Goal: Information Seeking & Learning: Learn about a topic

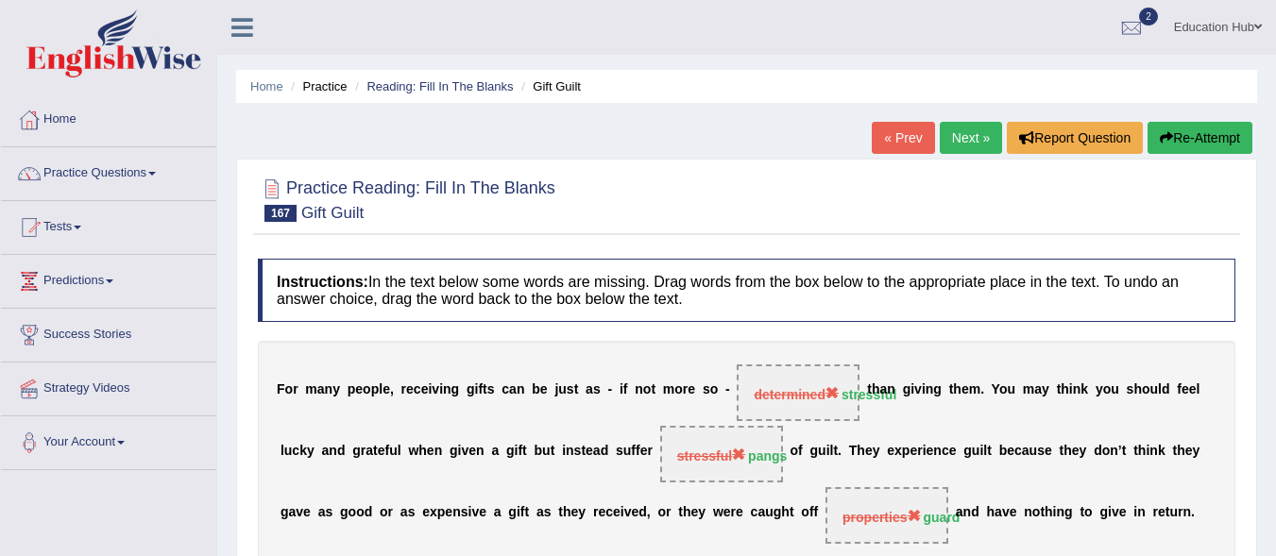
click at [973, 138] on link "Next »" at bounding box center [971, 138] width 62 height 32
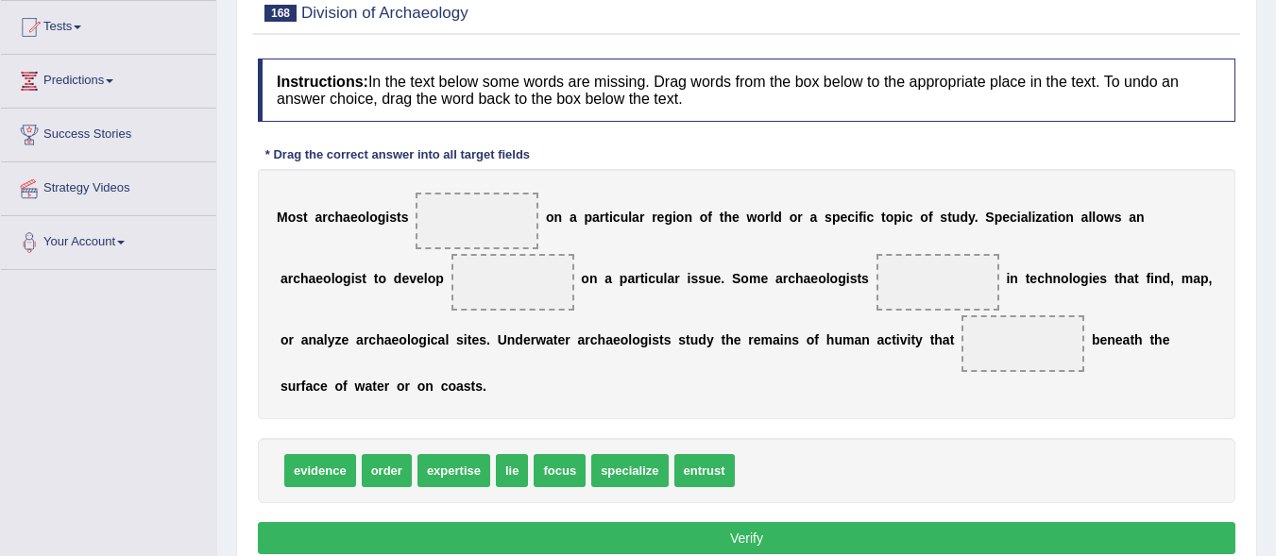
scroll to position [226, 0]
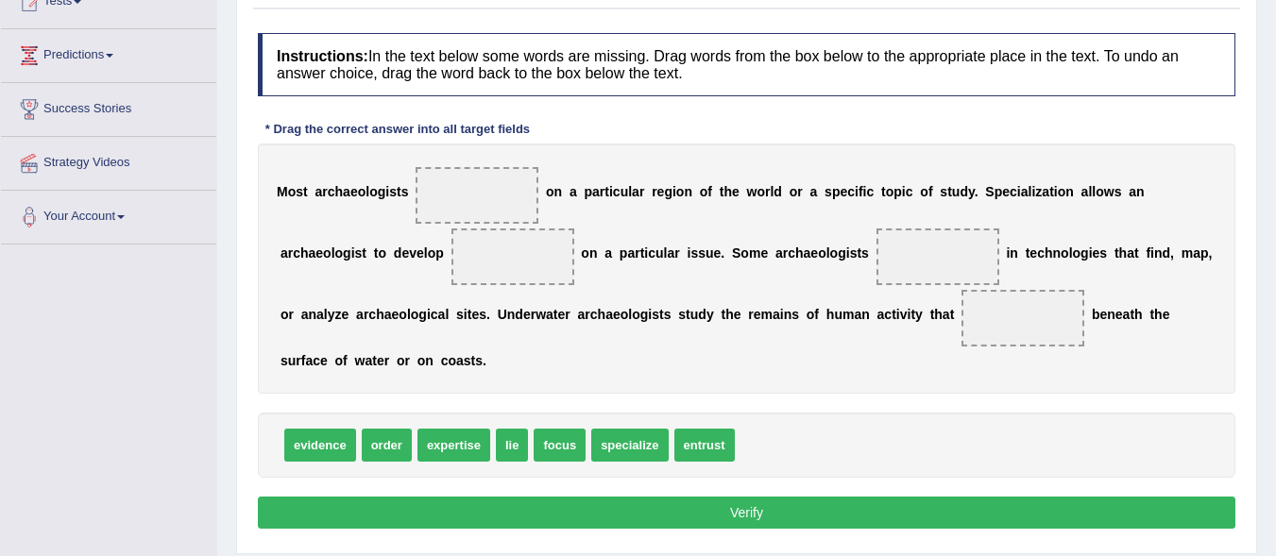
drag, startPoint x: 1280, startPoint y: 148, endPoint x: 1290, endPoint y: 267, distance: 119.4
click at [1276, 267] on html "Toggle navigation Home Practice Questions Speaking Practice Read Aloud Repeat S…" at bounding box center [638, 52] width 1276 height 556
drag, startPoint x: 472, startPoint y: 447, endPoint x: 499, endPoint y: 197, distance: 250.8
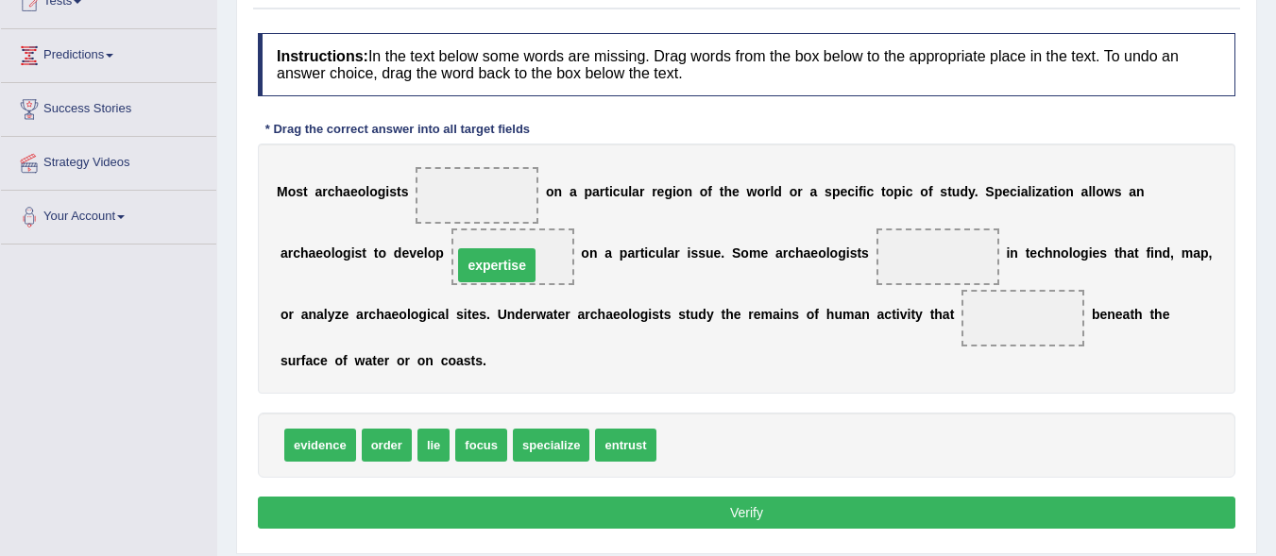
drag, startPoint x: 477, startPoint y: 190, endPoint x: 497, endPoint y: 260, distance: 72.7
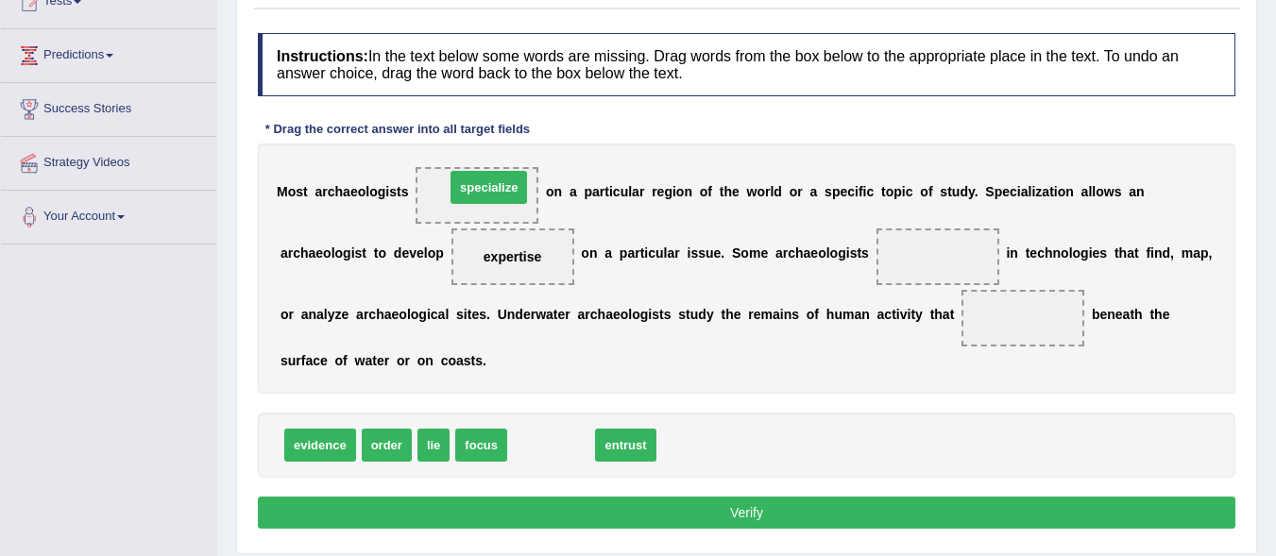
drag, startPoint x: 549, startPoint y: 446, endPoint x: 487, endPoint y: 187, distance: 266.3
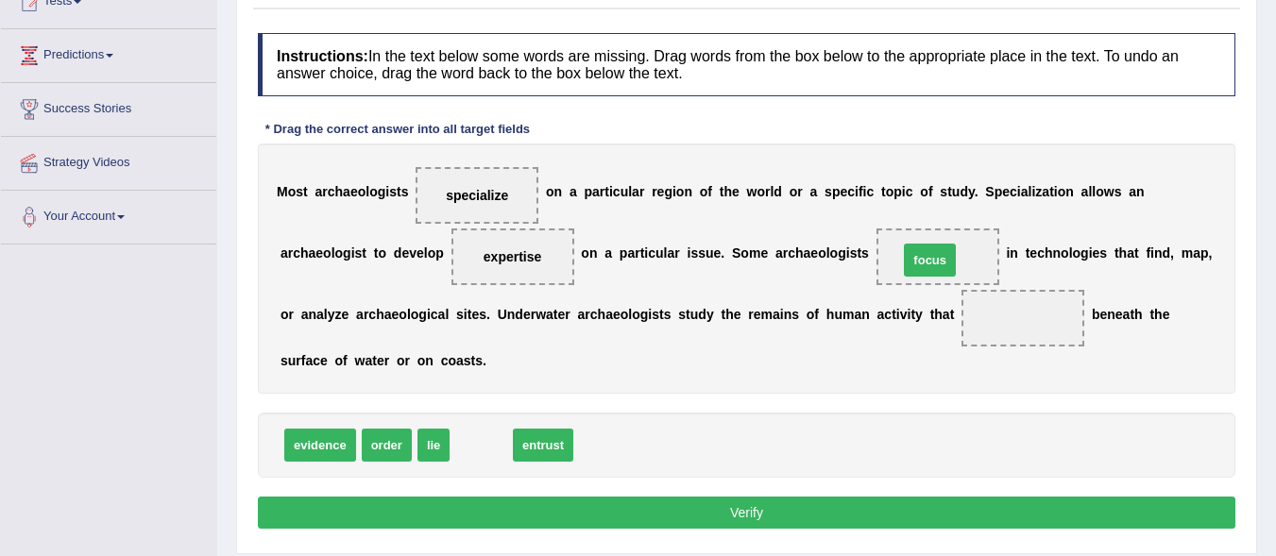
drag, startPoint x: 478, startPoint y: 443, endPoint x: 927, endPoint y: 257, distance: 485.9
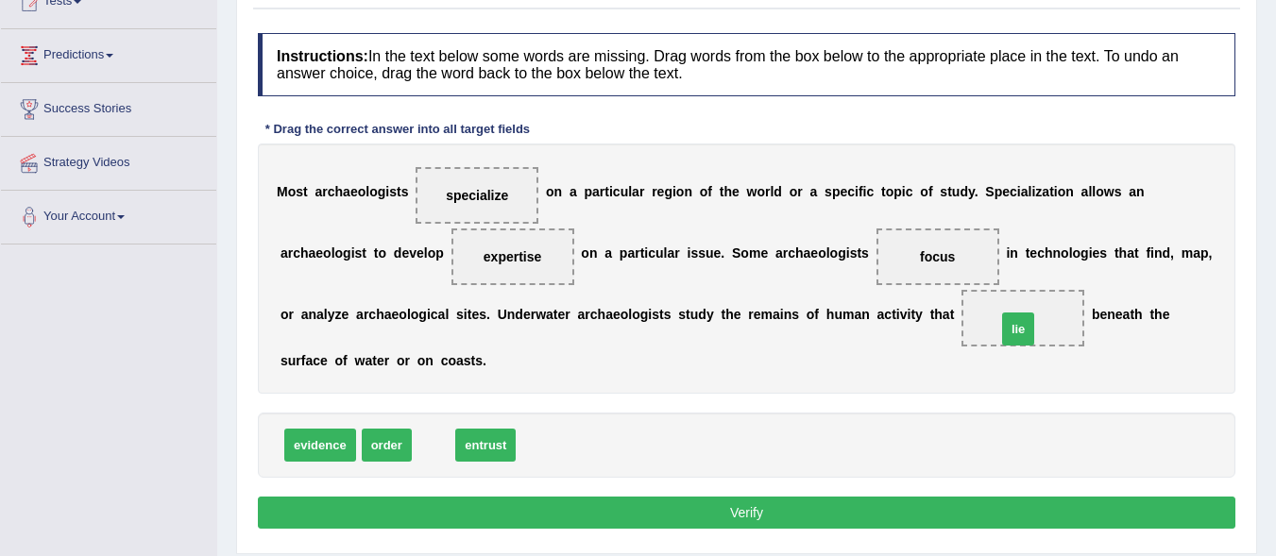
drag, startPoint x: 430, startPoint y: 449, endPoint x: 1019, endPoint y: 331, distance: 600.4
click at [728, 507] on button "Verify" at bounding box center [747, 513] width 978 height 32
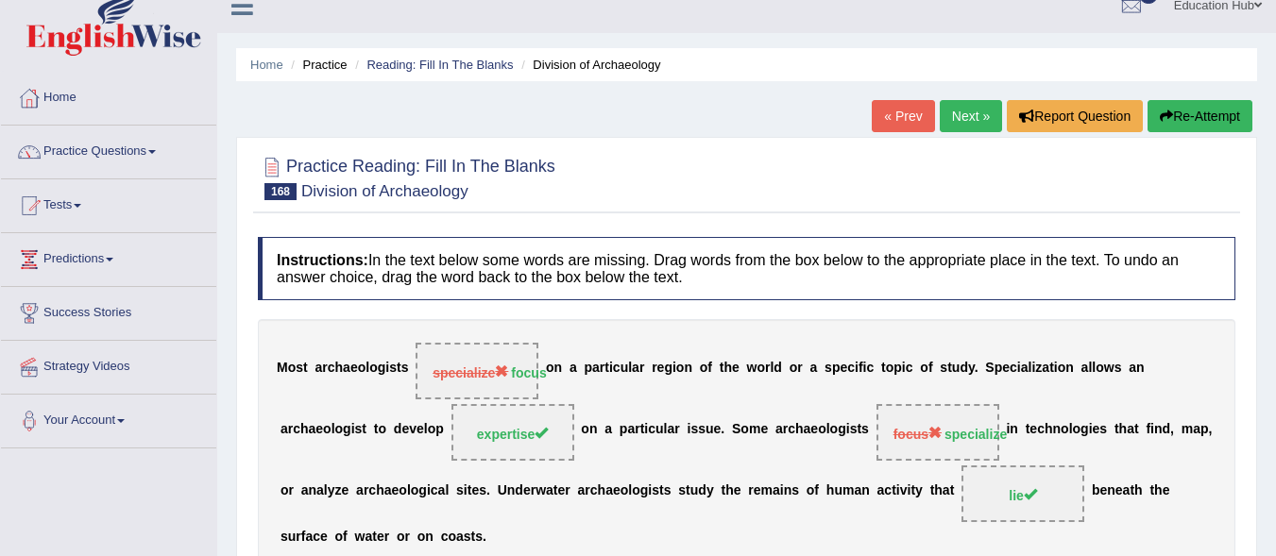
scroll to position [24, 0]
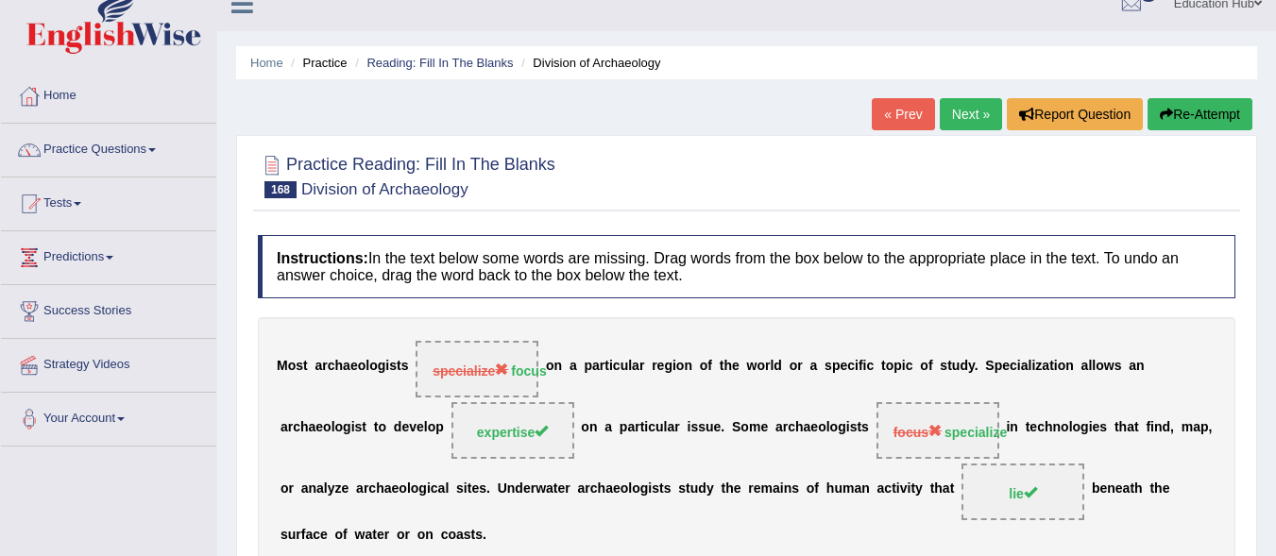
click at [946, 108] on link "Next »" at bounding box center [971, 114] width 62 height 32
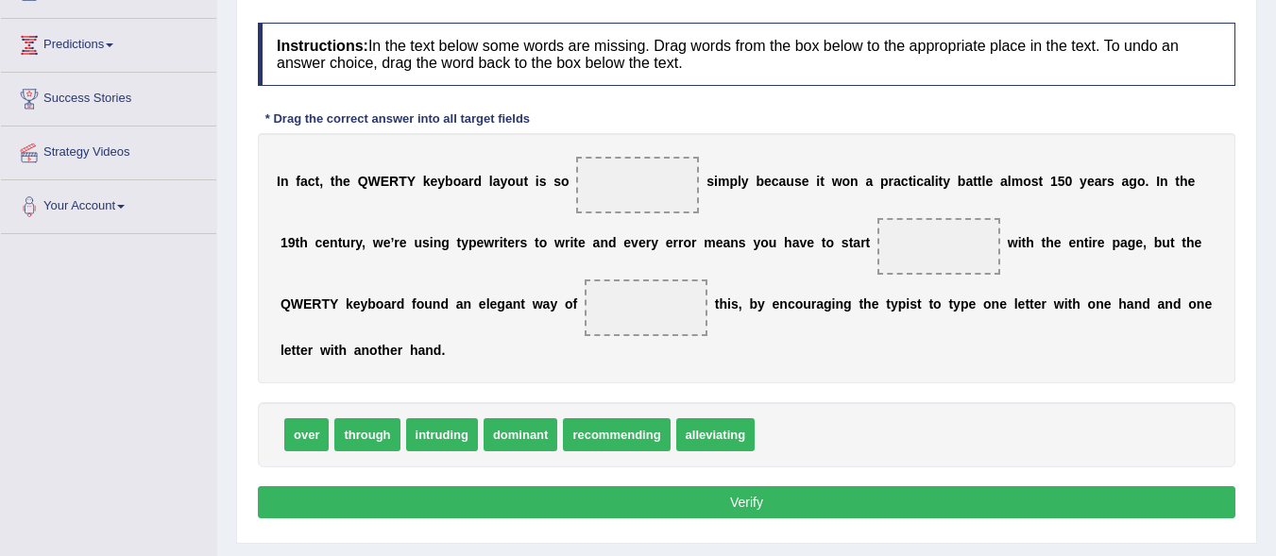
click at [1276, 247] on html "Toggle navigation Home Practice Questions Speaking Practice Read Aloud Repeat S…" at bounding box center [638, 42] width 1276 height 556
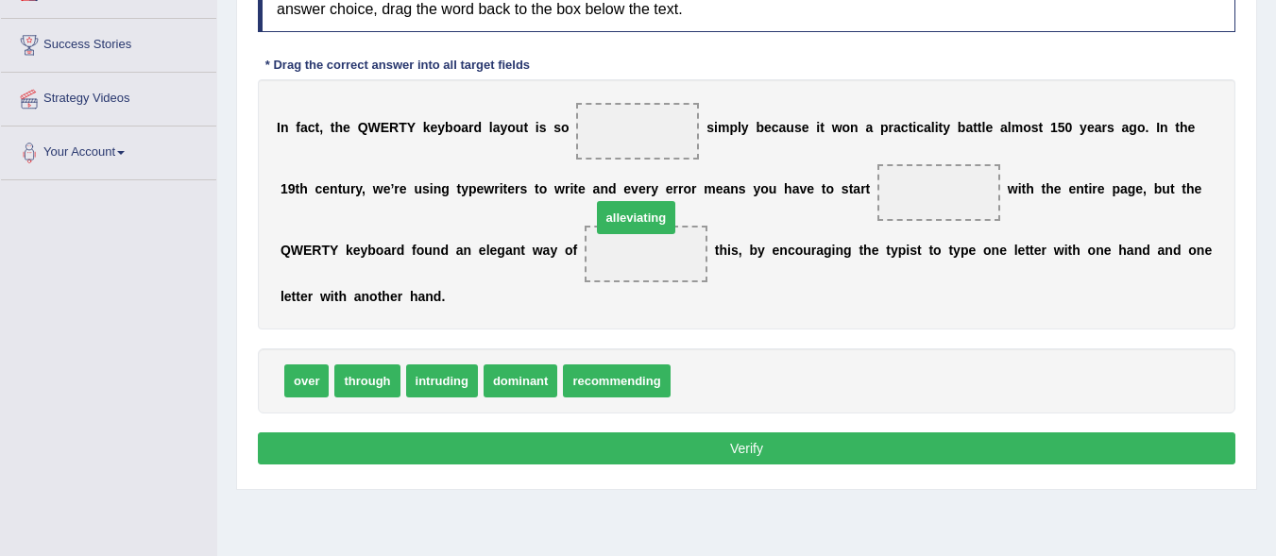
drag, startPoint x: 695, startPoint y: 384, endPoint x: 618, endPoint y: 208, distance: 192.1
click at [618, 208] on span "alleviating" at bounding box center [636, 217] width 79 height 33
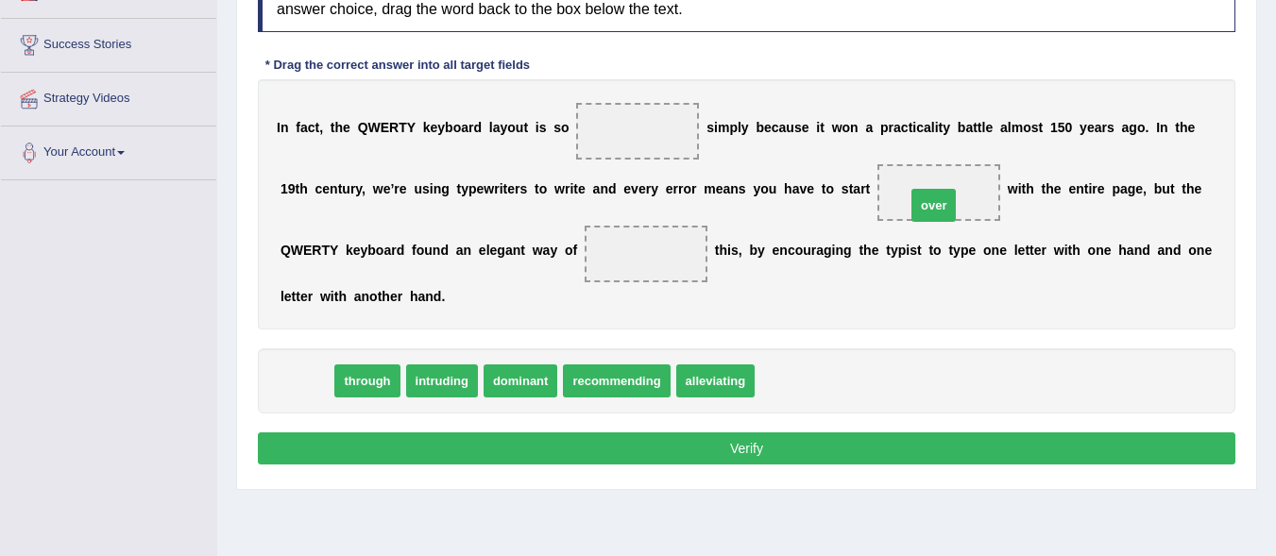
drag, startPoint x: 295, startPoint y: 388, endPoint x: 926, endPoint y: 212, distance: 655.4
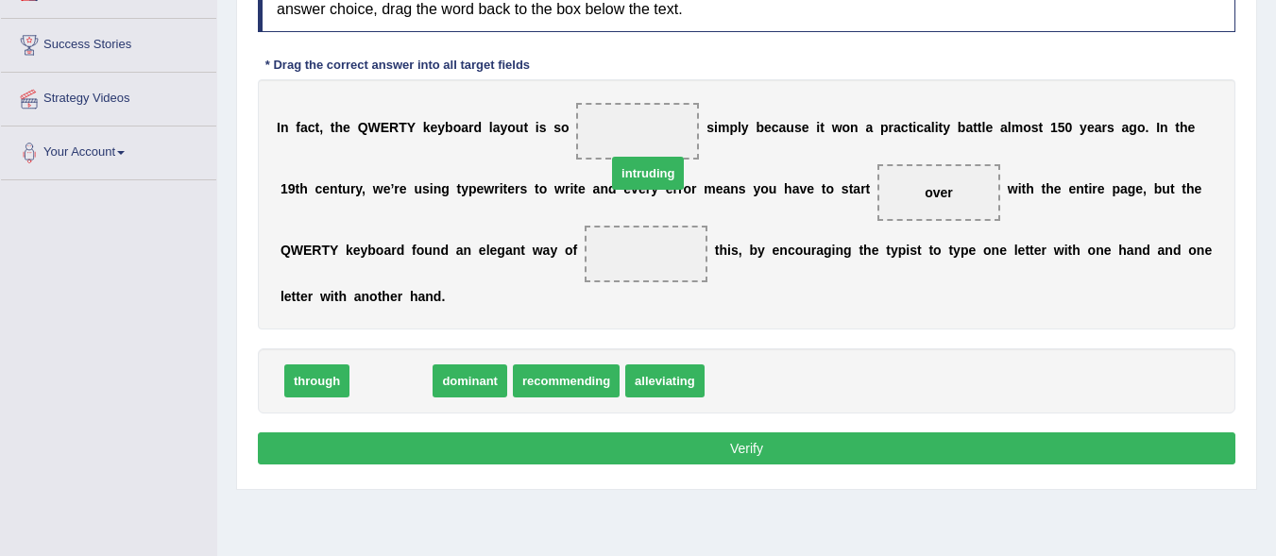
drag, startPoint x: 396, startPoint y: 383, endPoint x: 653, endPoint y: 175, distance: 330.5
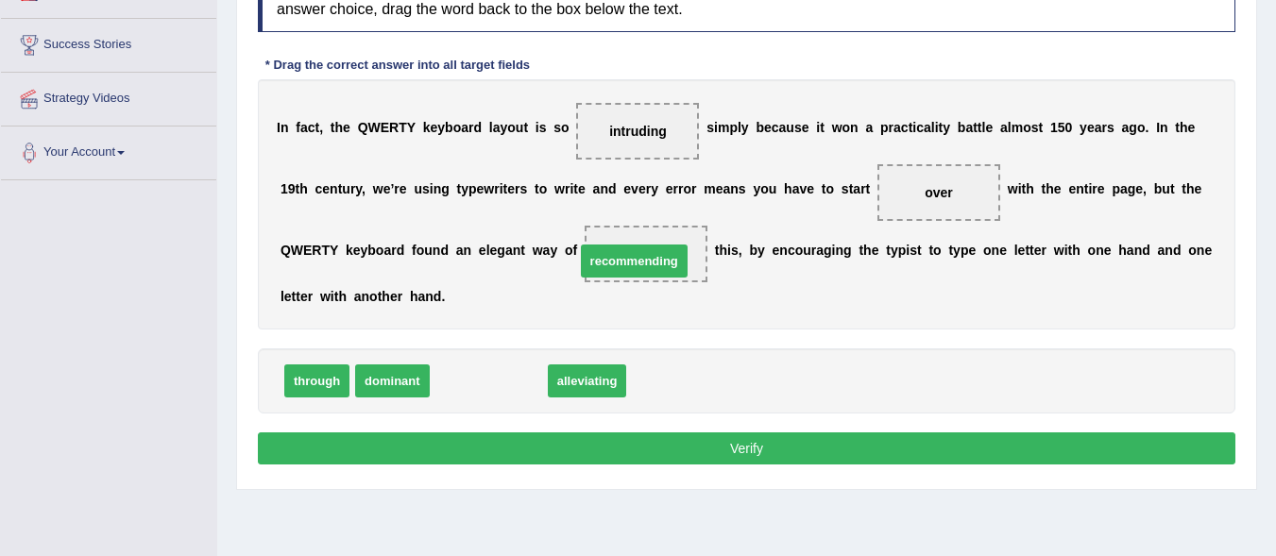
drag, startPoint x: 504, startPoint y: 379, endPoint x: 649, endPoint y: 259, distance: 188.6
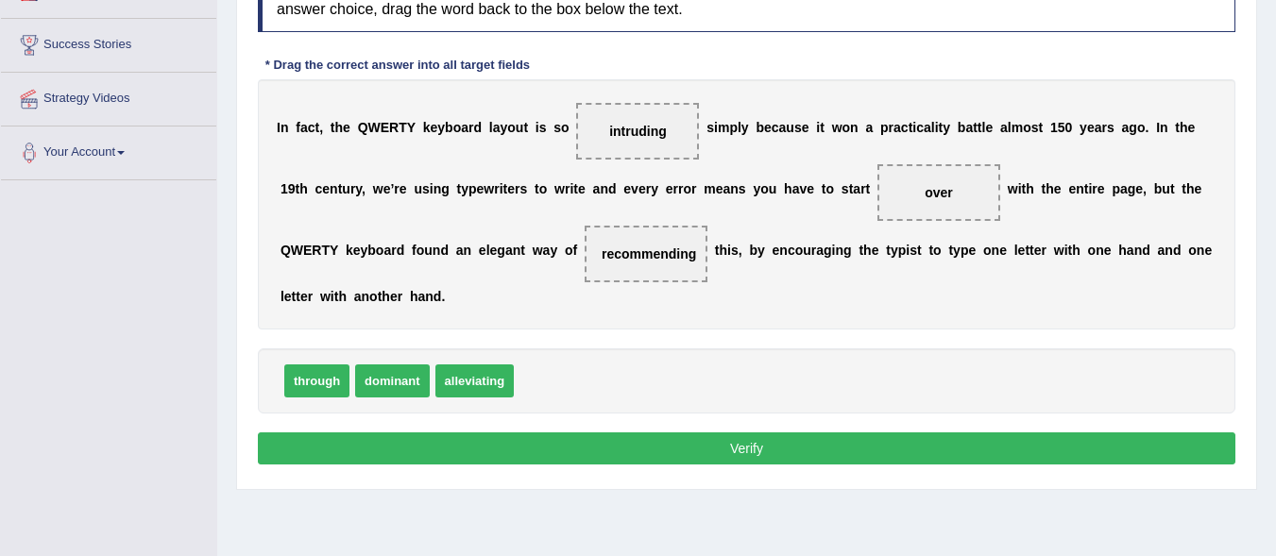
click at [709, 452] on button "Verify" at bounding box center [747, 449] width 978 height 32
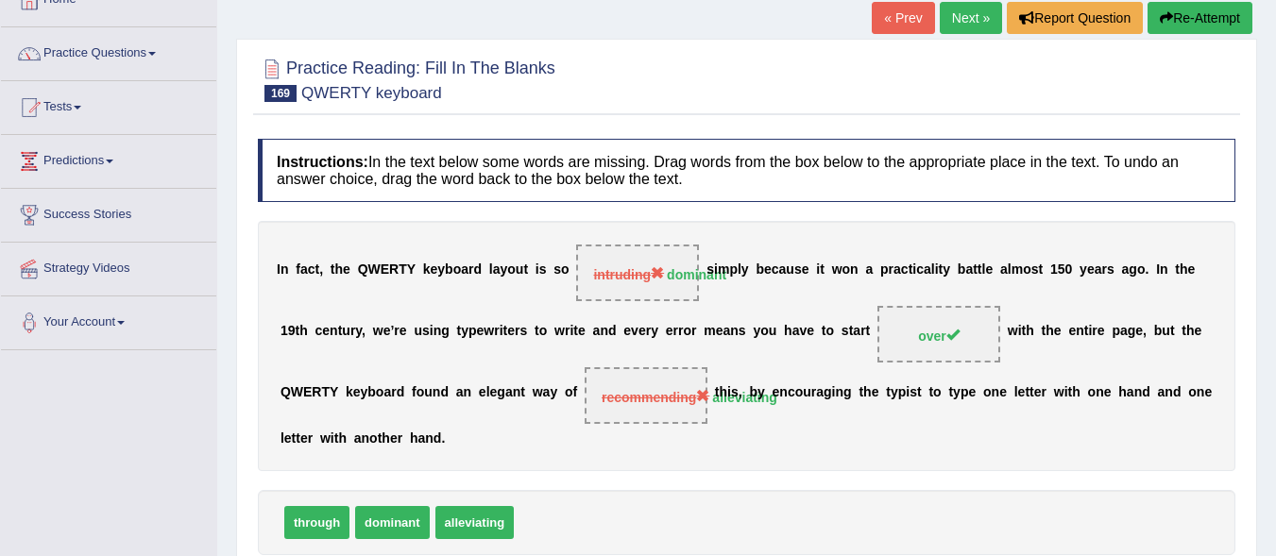
scroll to position [114, 0]
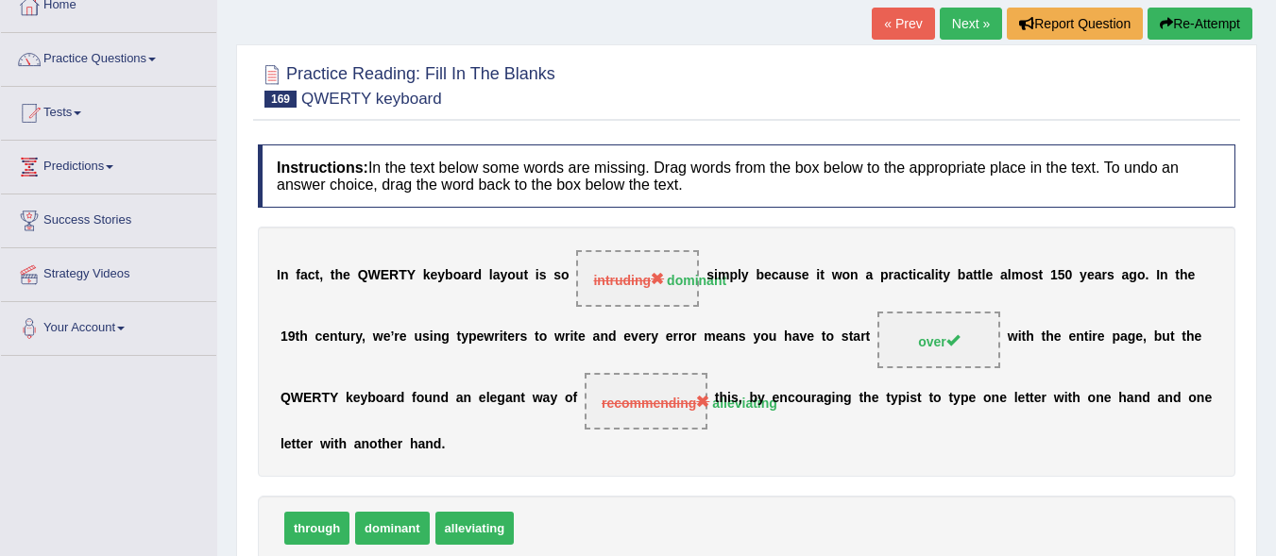
click at [955, 28] on link "Next »" at bounding box center [971, 24] width 62 height 32
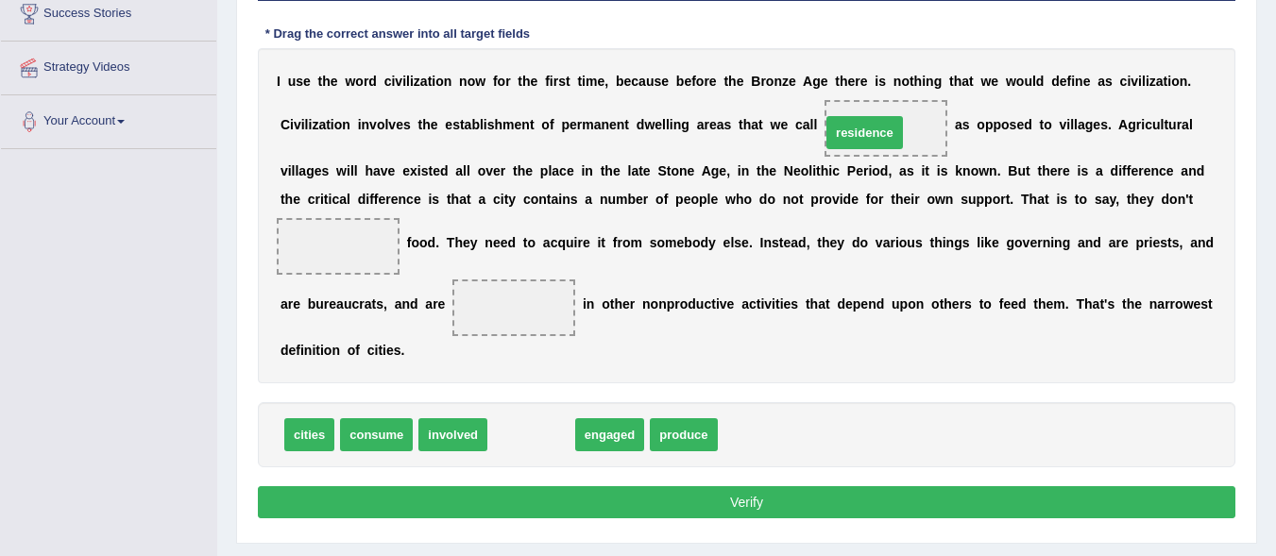
drag, startPoint x: 536, startPoint y: 438, endPoint x: 868, endPoint y: 132, distance: 452.0
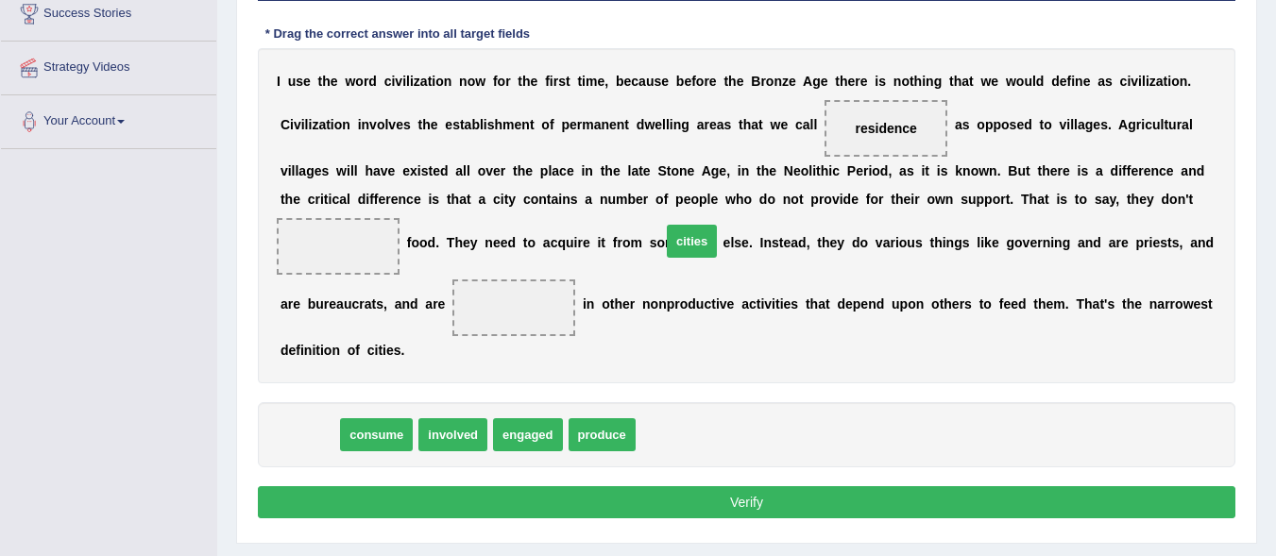
drag, startPoint x: 306, startPoint y: 438, endPoint x: 790, endPoint y: 202, distance: 538.3
click at [717, 225] on span "cities" at bounding box center [692, 241] width 50 height 33
drag, startPoint x: 306, startPoint y: 432, endPoint x: 879, endPoint y: 138, distance: 643.6
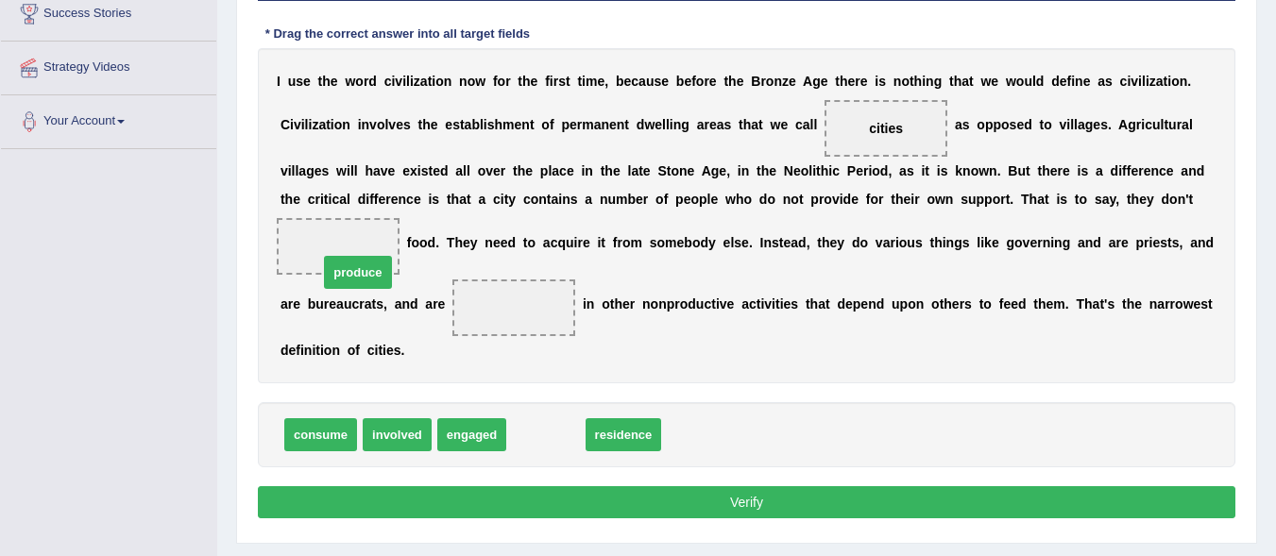
drag, startPoint x: 537, startPoint y: 430, endPoint x: 349, endPoint y: 268, distance: 247.9
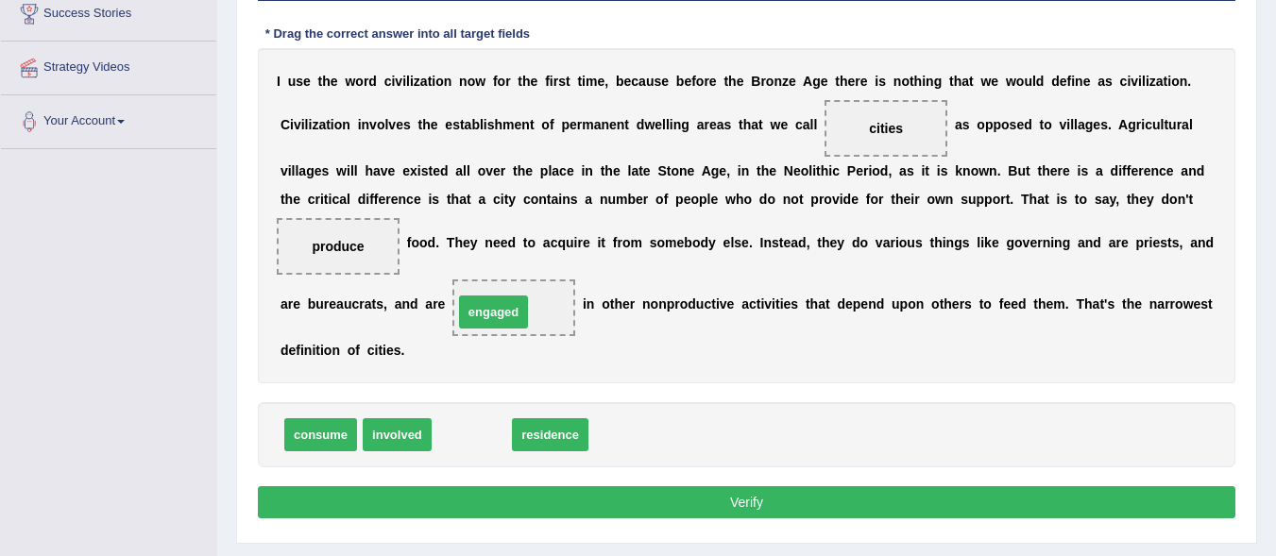
drag, startPoint x: 464, startPoint y: 435, endPoint x: 486, endPoint y: 312, distance: 124.7
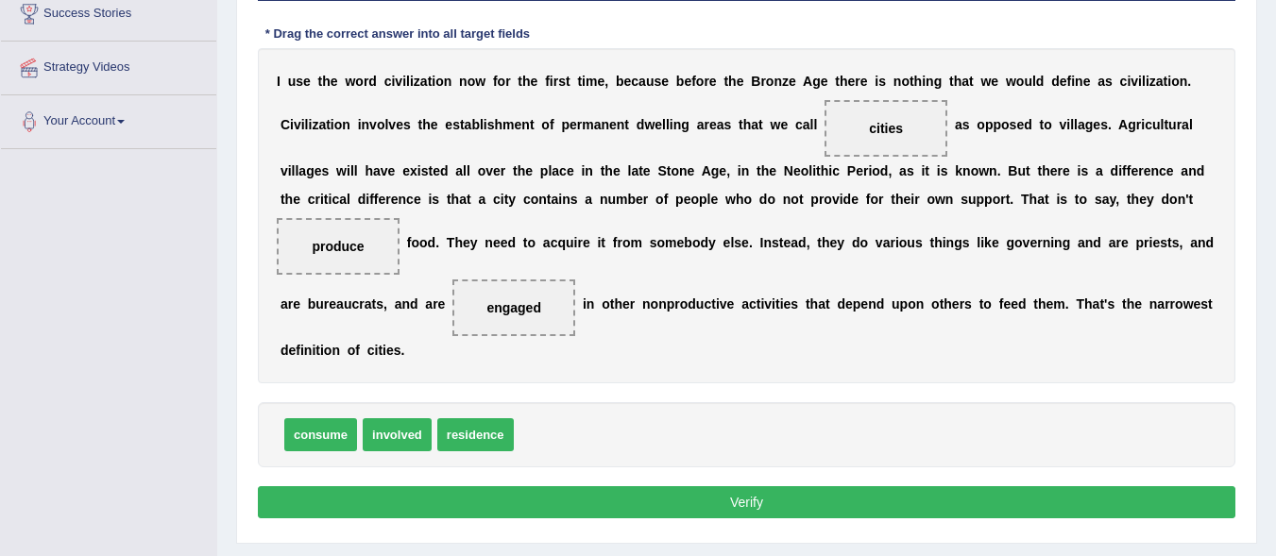
click at [707, 501] on button "Verify" at bounding box center [747, 503] width 978 height 32
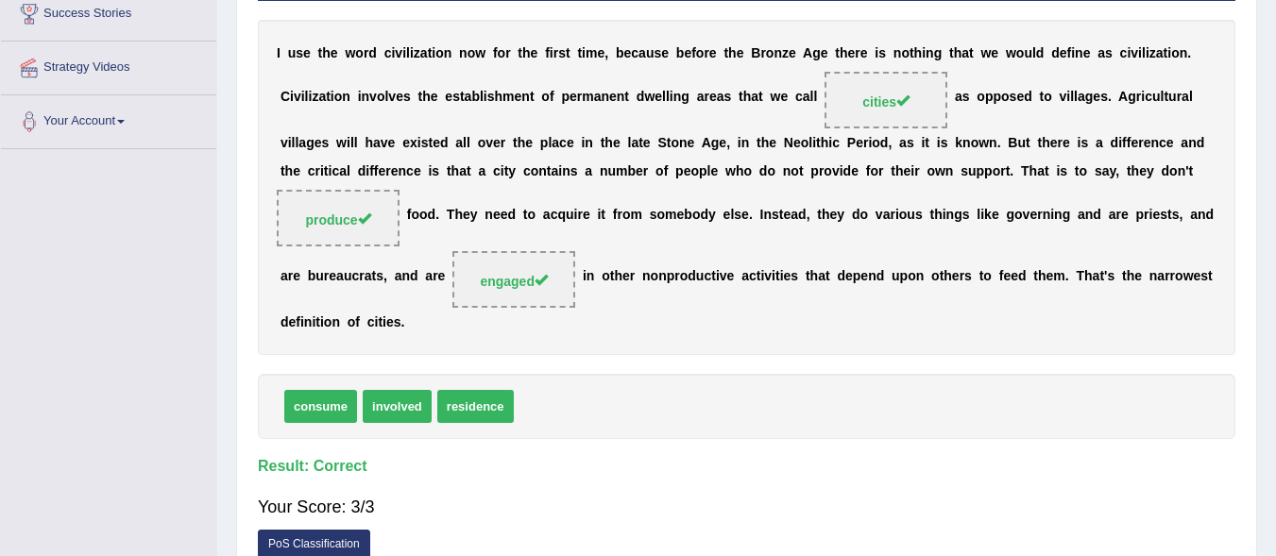
click at [955, 39] on div "I u s e t h e w o r d c i v i l i z a t i o n n o w f o r t h e f i r s t t i m…" at bounding box center [747, 187] width 978 height 335
click at [955, 40] on div "I u s e t h e w o r d c i v i l i z a t i o n n o w f o r t h e f i r s t t i m…" at bounding box center [747, 187] width 978 height 335
click at [961, 135] on b "k" at bounding box center [959, 142] width 8 height 15
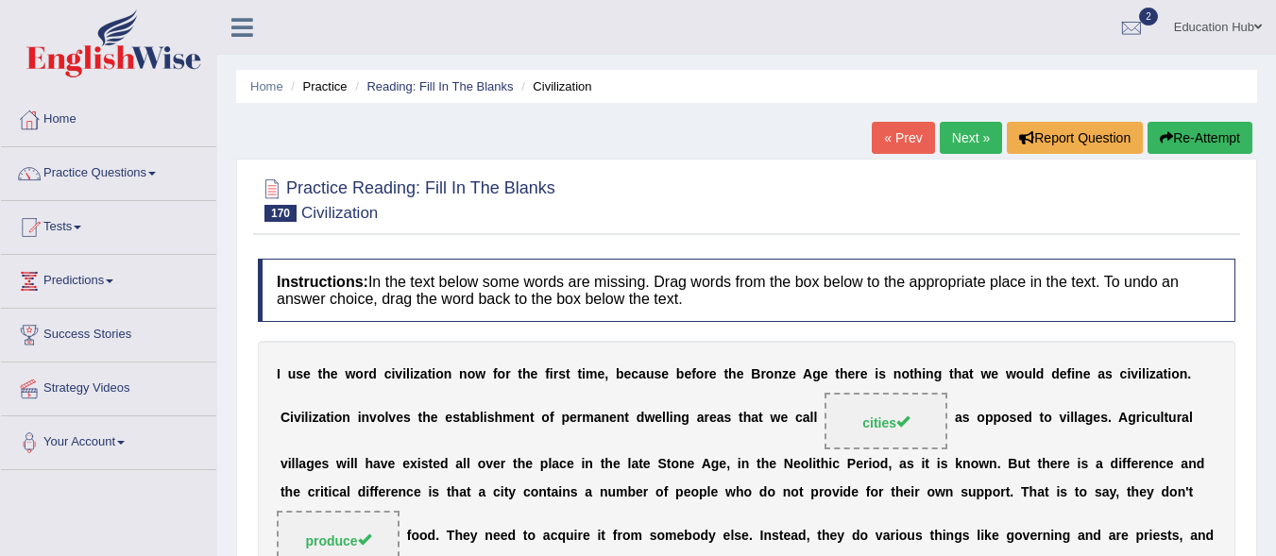
click at [965, 140] on link "Next »" at bounding box center [971, 138] width 62 height 32
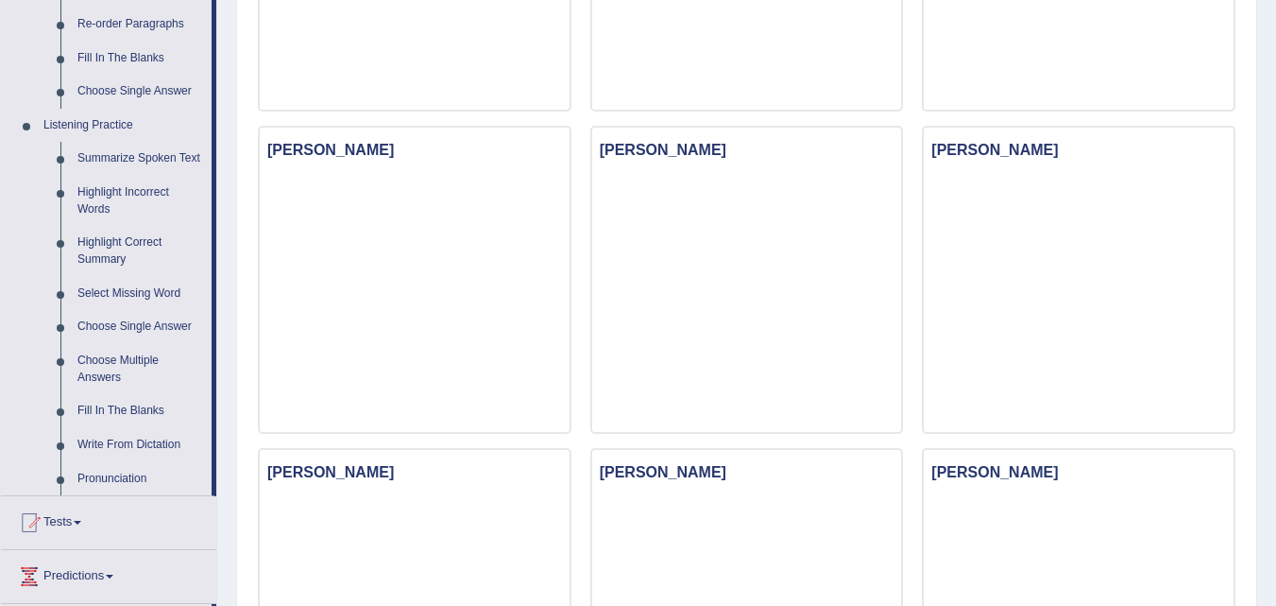
drag, startPoint x: 1282, startPoint y: 115, endPoint x: 1290, endPoint y: 278, distance: 162.7
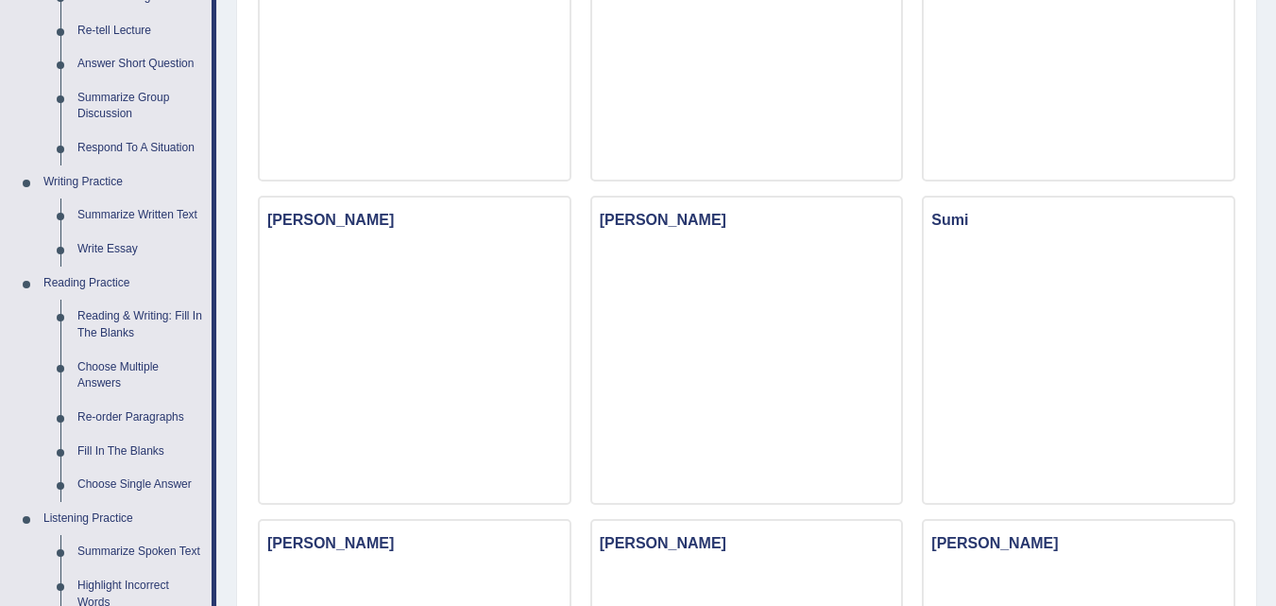
scroll to position [317, 0]
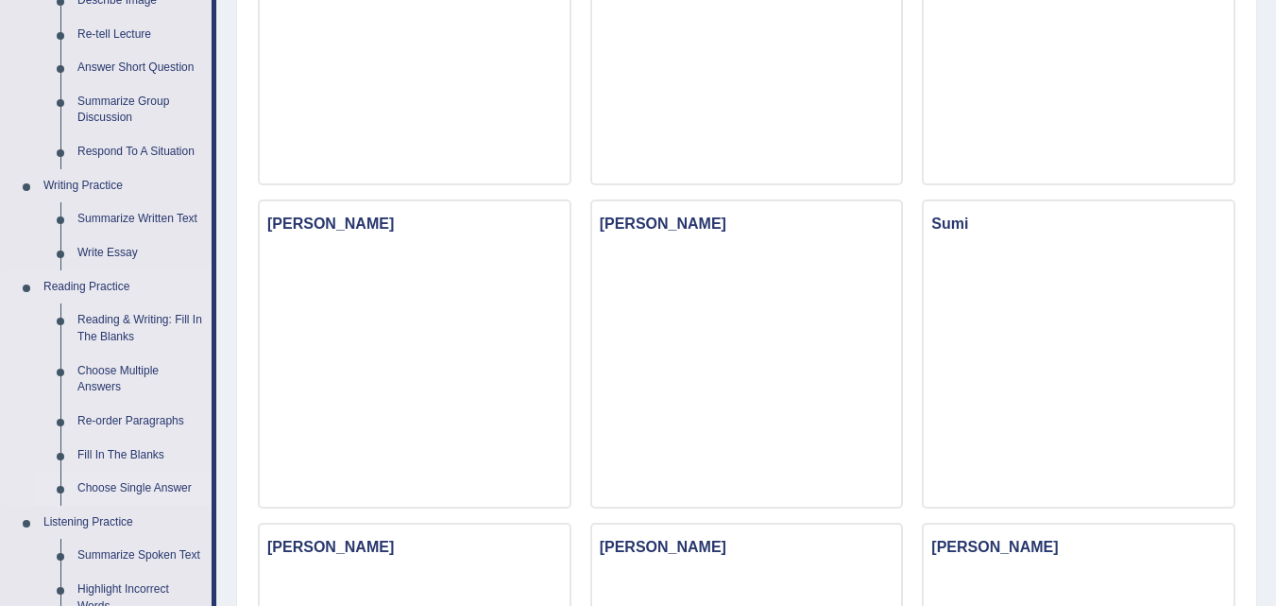
click at [128, 483] on link "Choose Single Answer" at bounding box center [140, 488] width 143 height 34
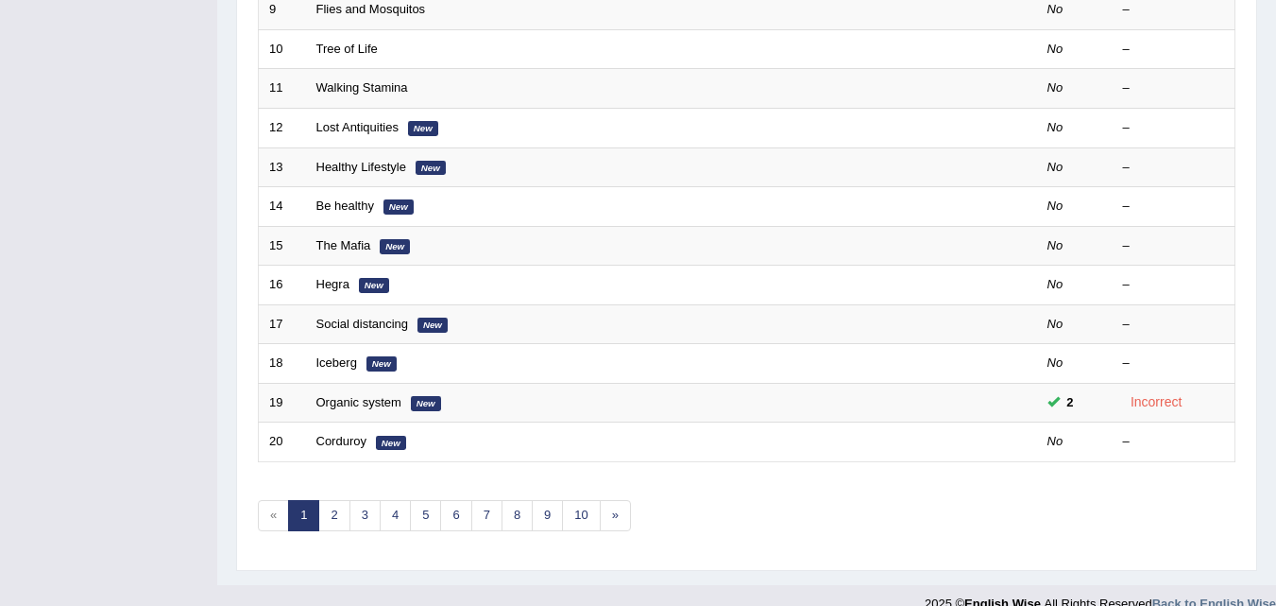
scroll to position [645, 0]
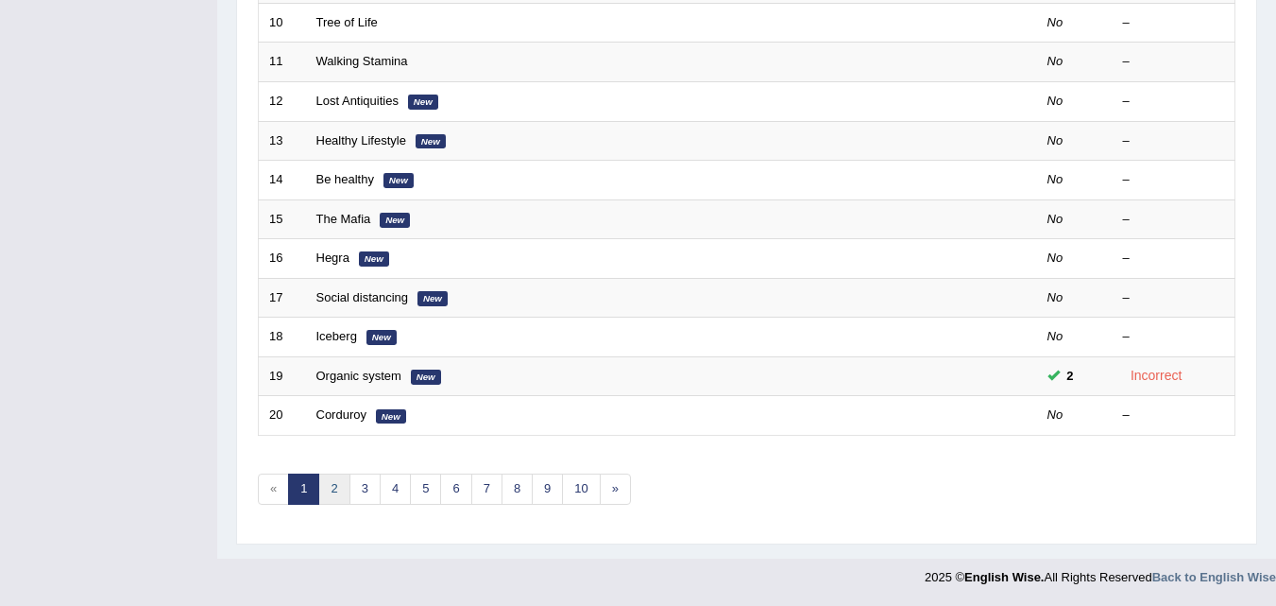
click at [340, 484] on link "2" at bounding box center [333, 488] width 31 height 31
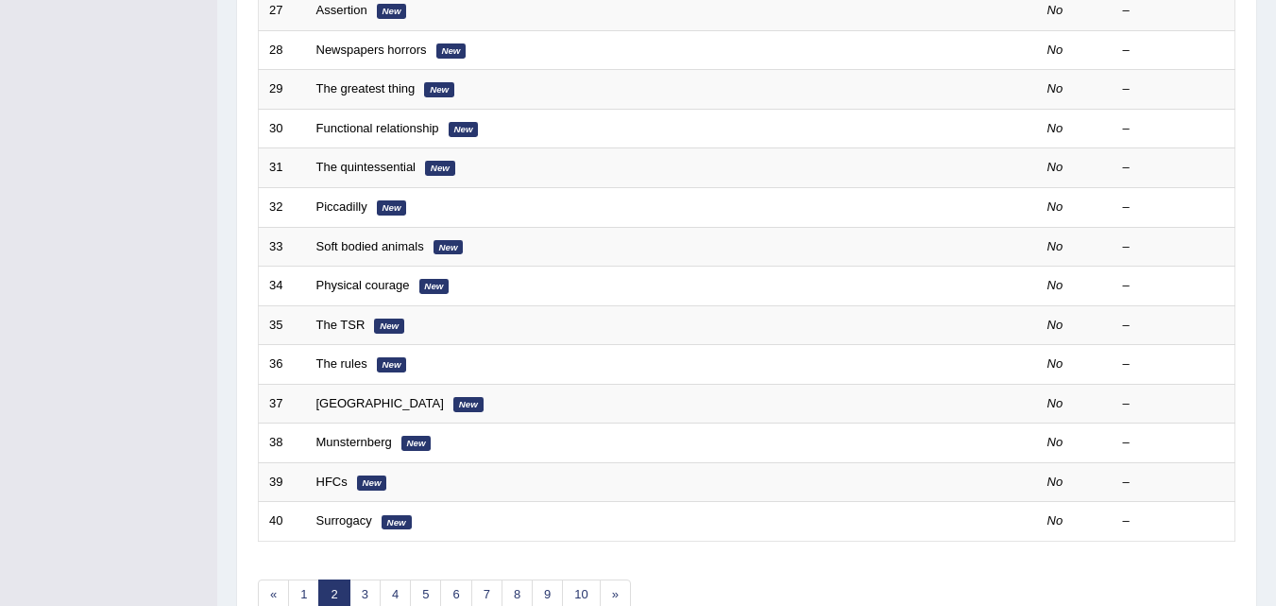
scroll to position [645, 0]
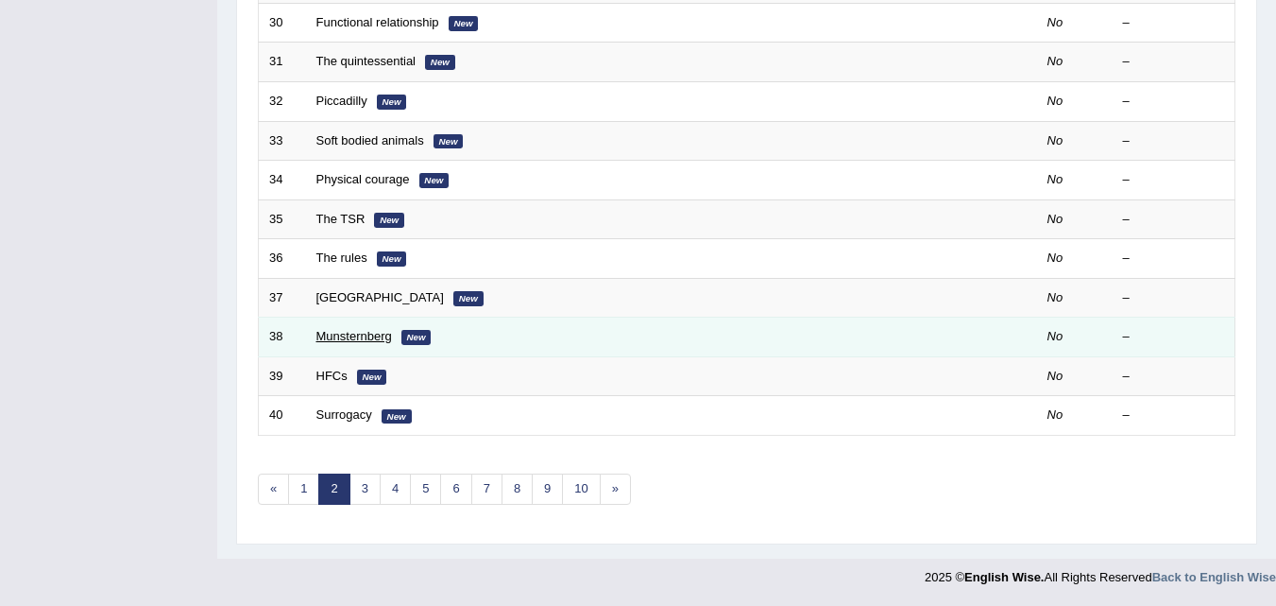
click at [347, 339] on link "Munsternberg" at bounding box center [355, 336] width 76 height 14
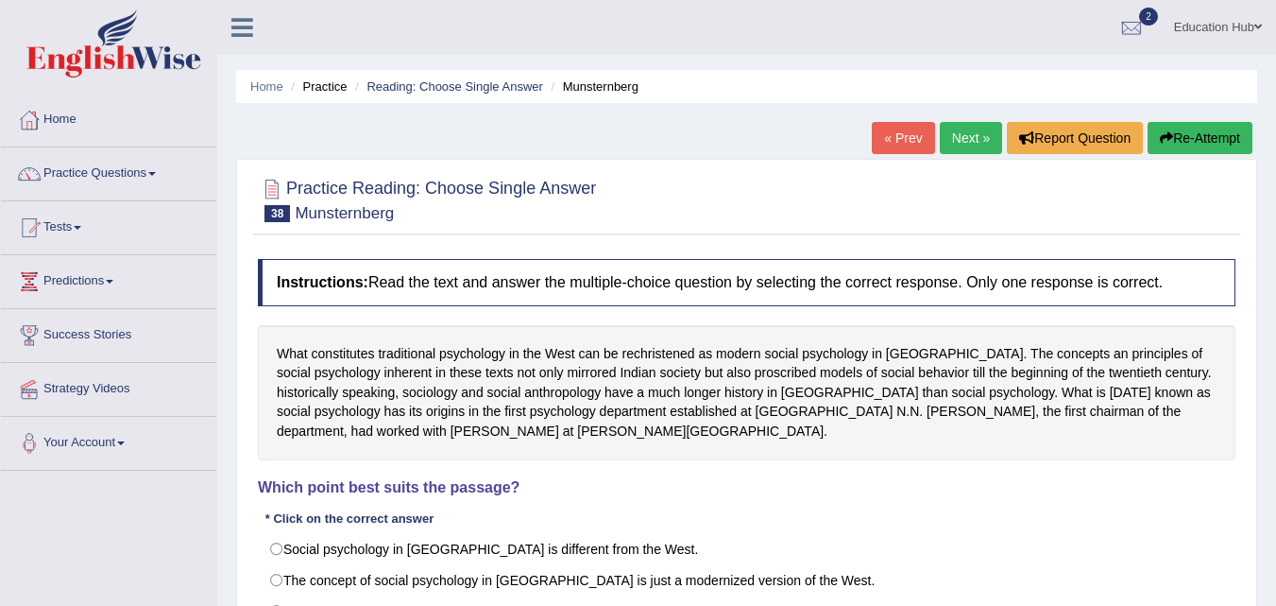
drag, startPoint x: 1285, startPoint y: 196, endPoint x: 1262, endPoint y: 144, distance: 56.7
click at [1262, 144] on html "Toggle navigation Home Practice Questions Speaking Practice Read Aloud Repeat S…" at bounding box center [638, 303] width 1276 height 606
click at [105, 166] on link "Practice Questions" at bounding box center [108, 170] width 215 height 47
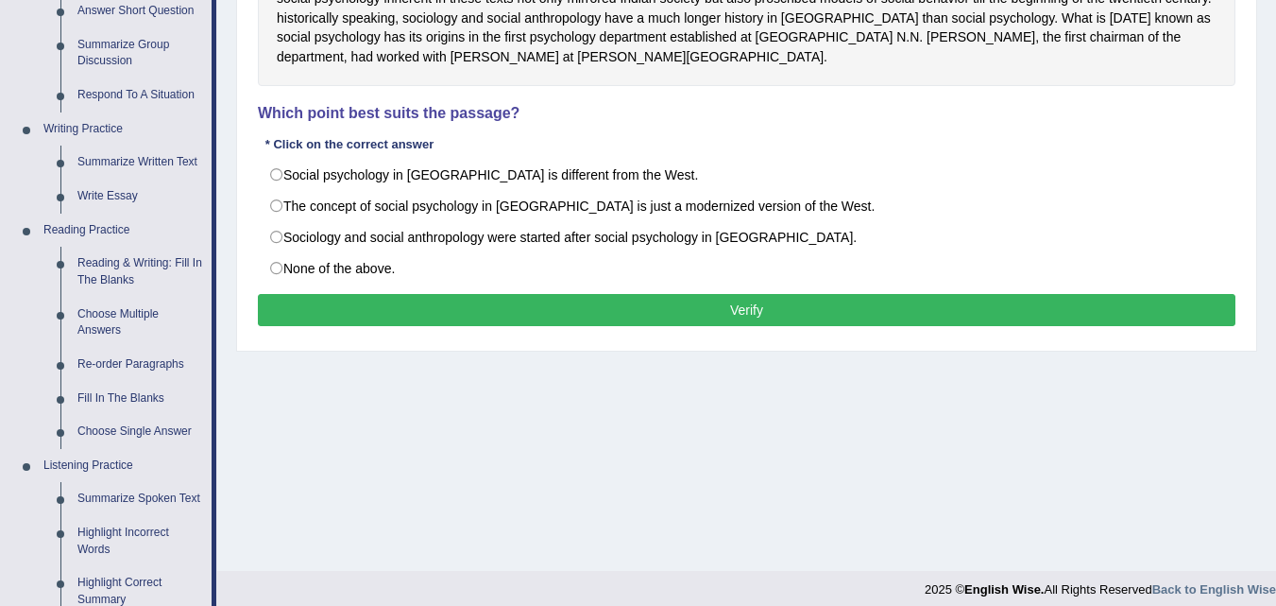
scroll to position [384, 0]
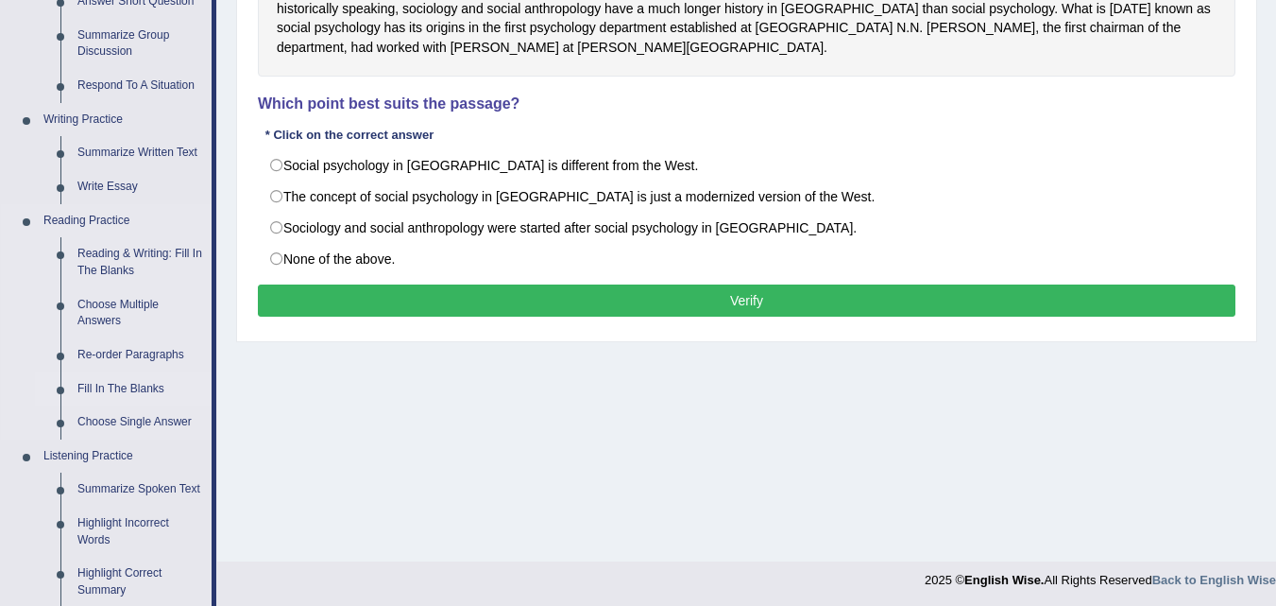
click at [129, 384] on link "Fill In The Blanks" at bounding box center [140, 389] width 143 height 34
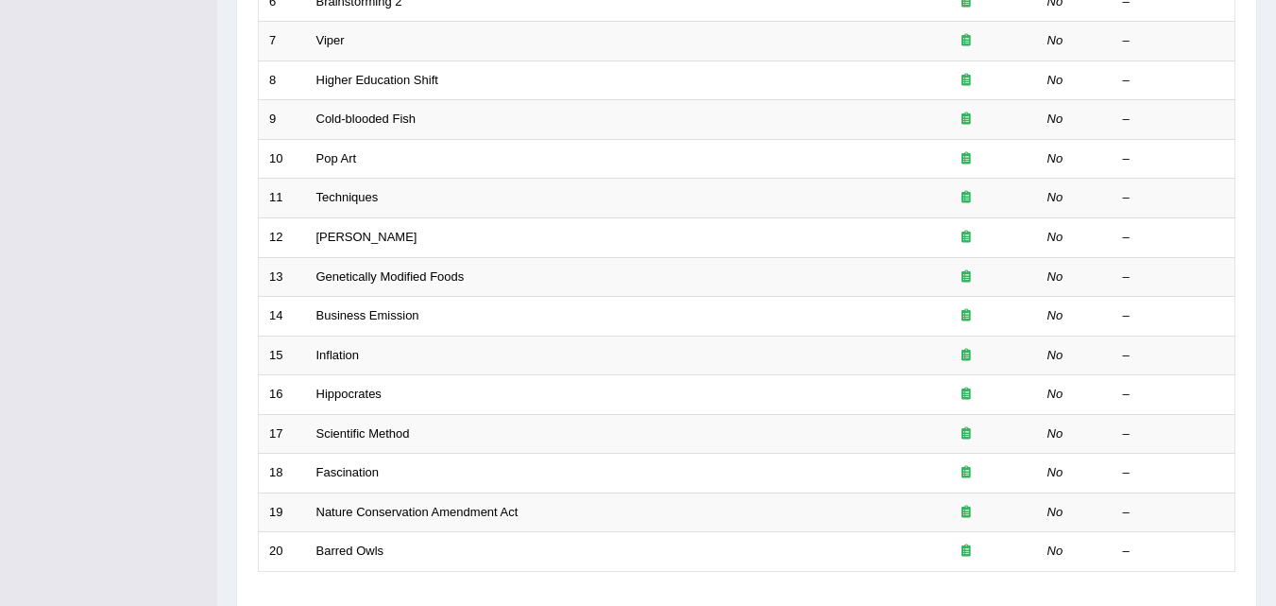
scroll to position [515, 0]
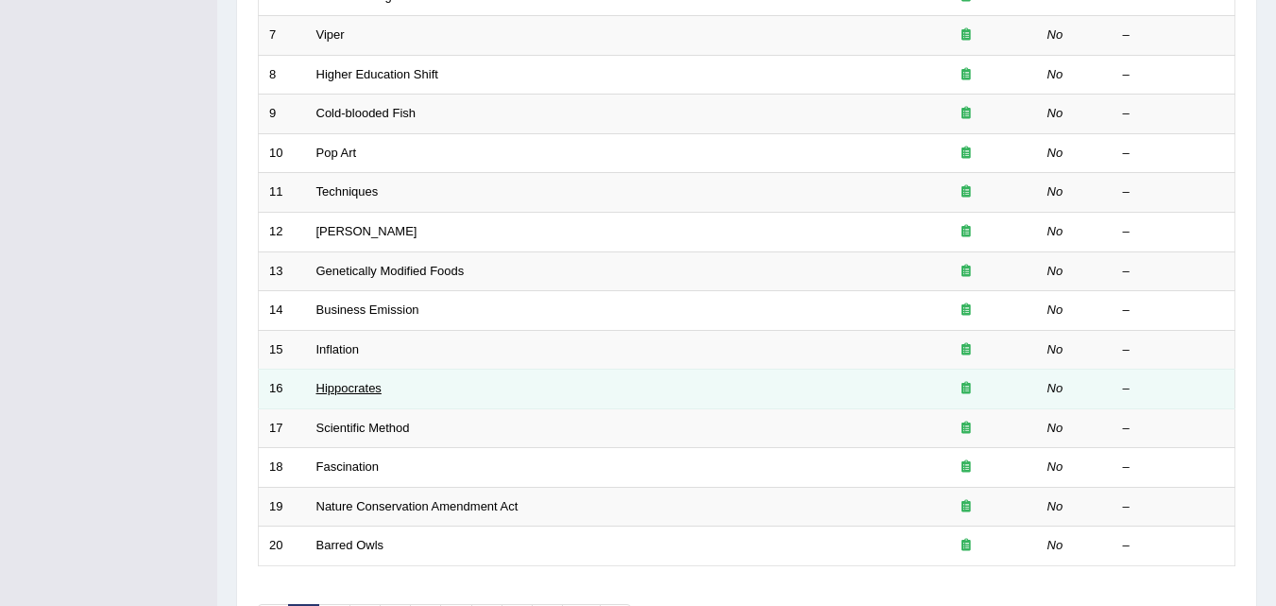
click at [334, 388] on link "Hippocrates" at bounding box center [349, 388] width 65 height 14
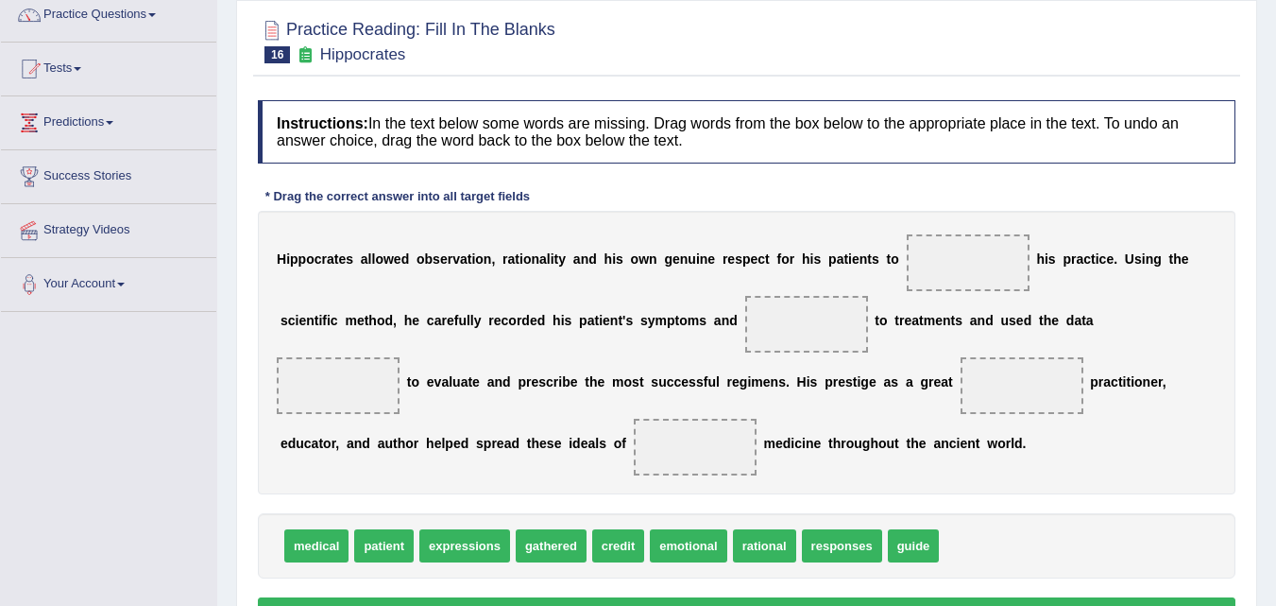
scroll to position [154, 0]
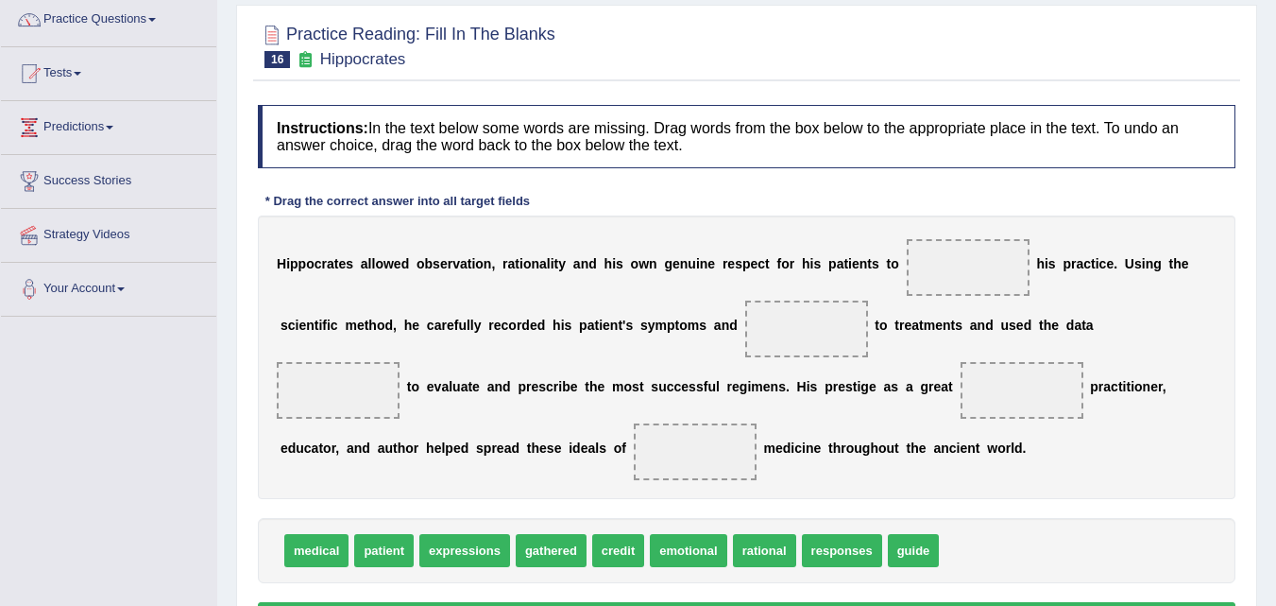
drag, startPoint x: 1282, startPoint y: 249, endPoint x: 1290, endPoint y: 338, distance: 89.1
click at [1276, 338] on html "Toggle navigation Home Practice Questions Speaking Practice Read Aloud Repeat S…" at bounding box center [638, 149] width 1276 height 606
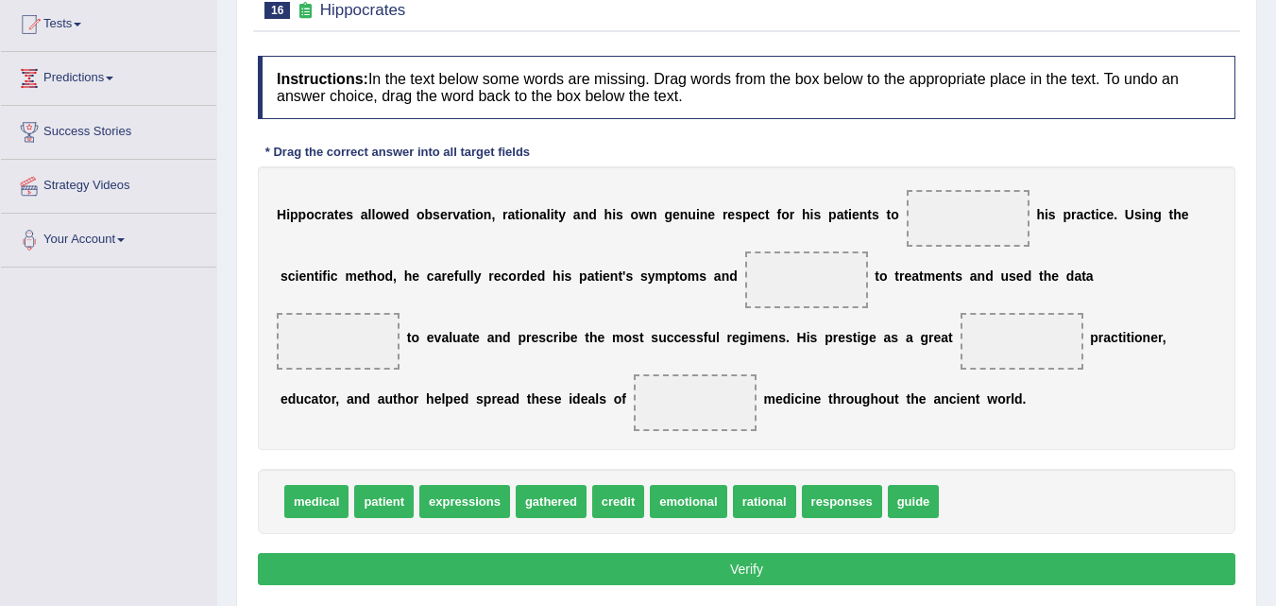
scroll to position [223, 0]
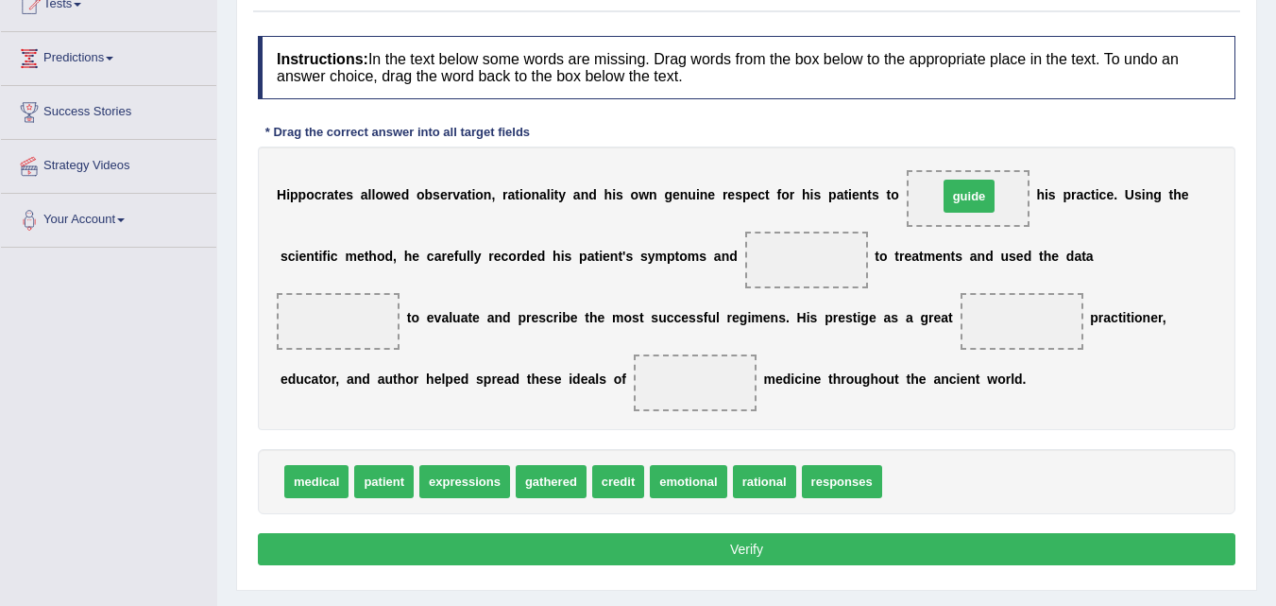
drag, startPoint x: 900, startPoint y: 485, endPoint x: 956, endPoint y: 199, distance: 290.7
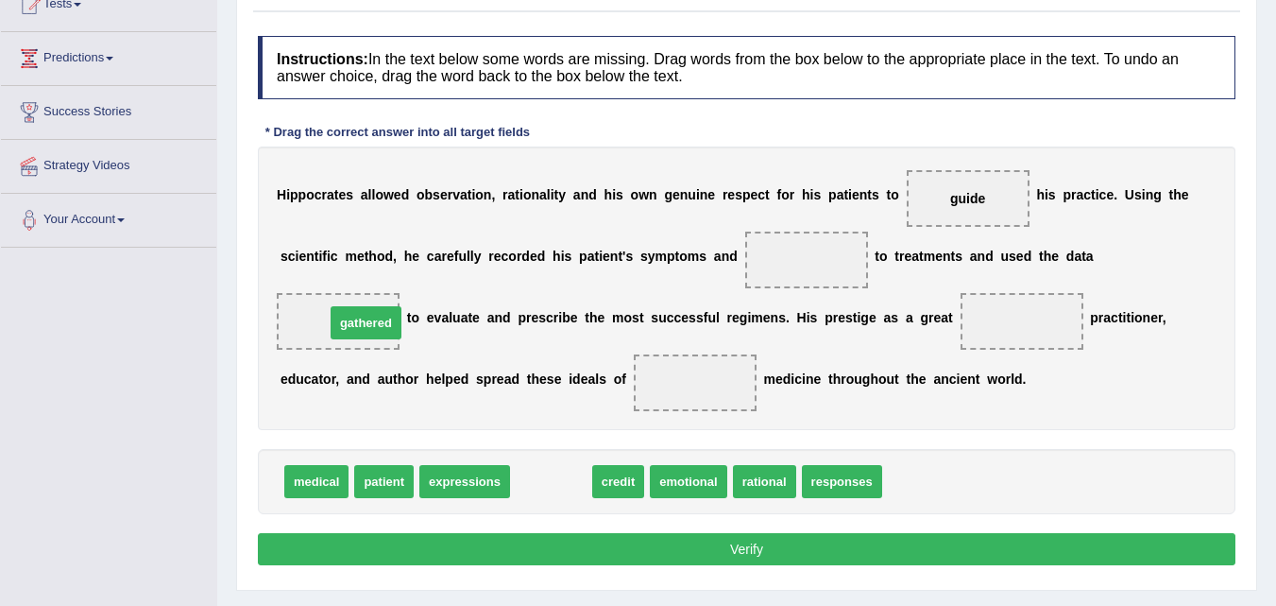
drag, startPoint x: 560, startPoint y: 487, endPoint x: 375, endPoint y: 328, distance: 243.9
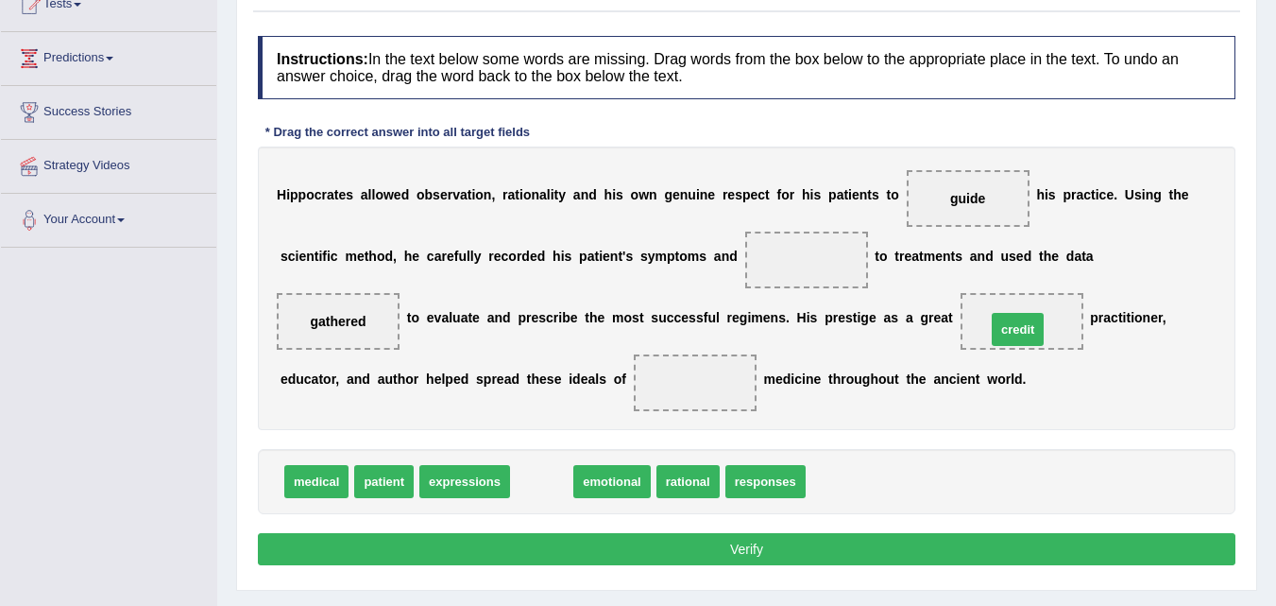
drag, startPoint x: 520, startPoint y: 481, endPoint x: 1001, endPoint y: 329, distance: 504.4
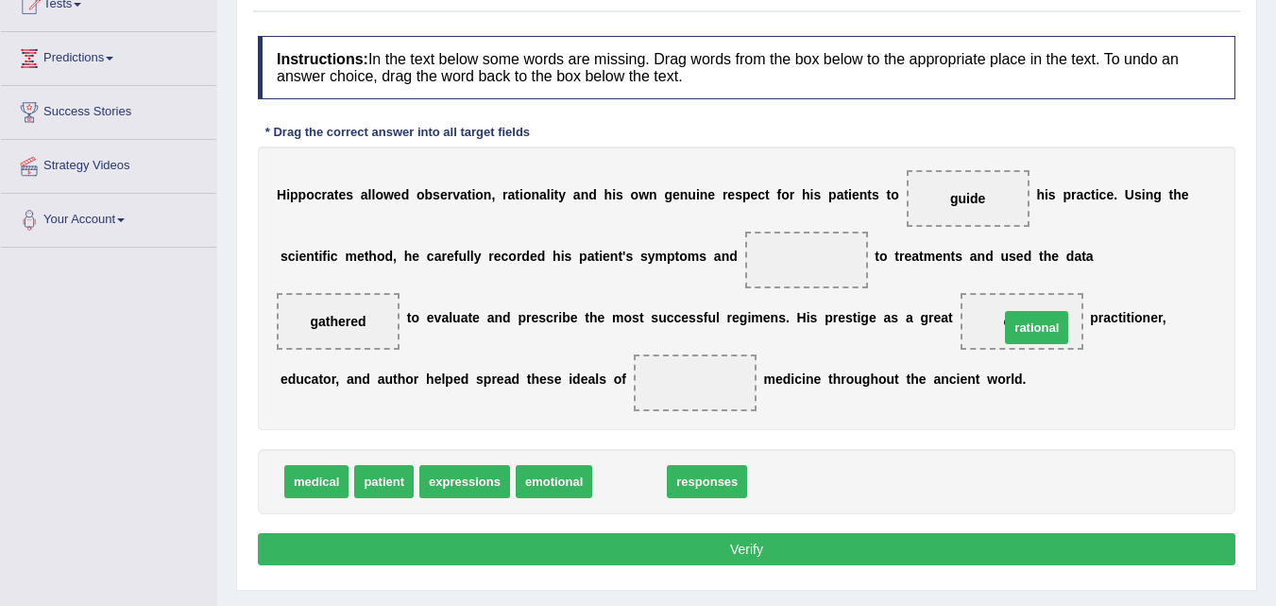
drag, startPoint x: 641, startPoint y: 481, endPoint x: 1048, endPoint y: 327, distance: 435.4
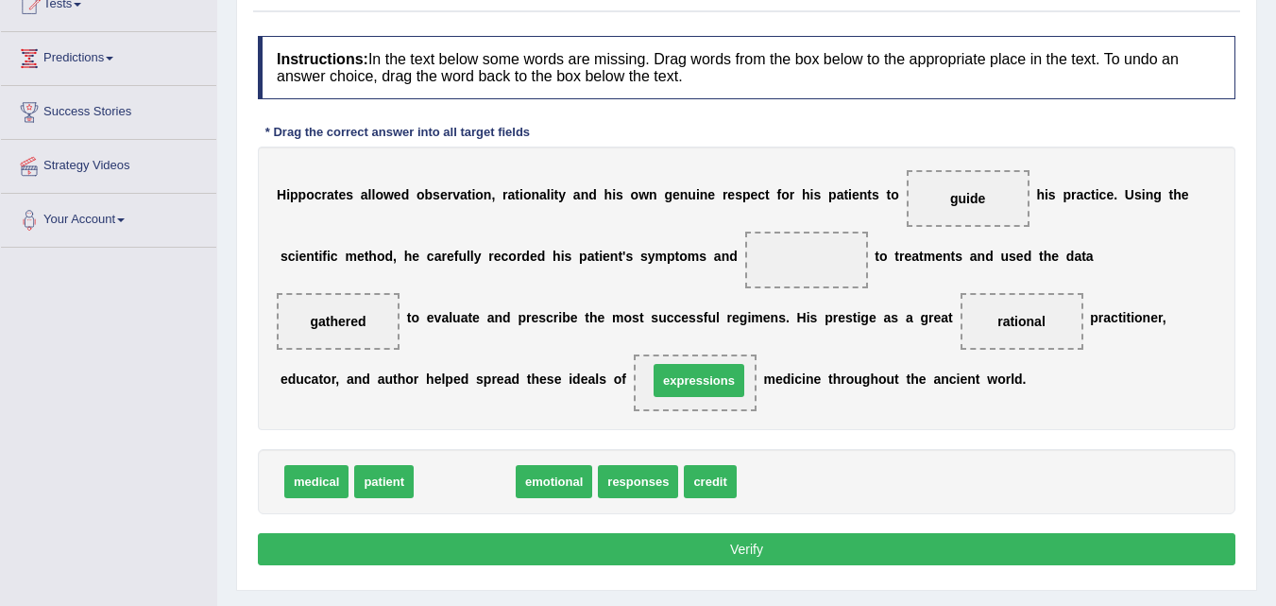
drag, startPoint x: 447, startPoint y: 488, endPoint x: 681, endPoint y: 386, distance: 255.2
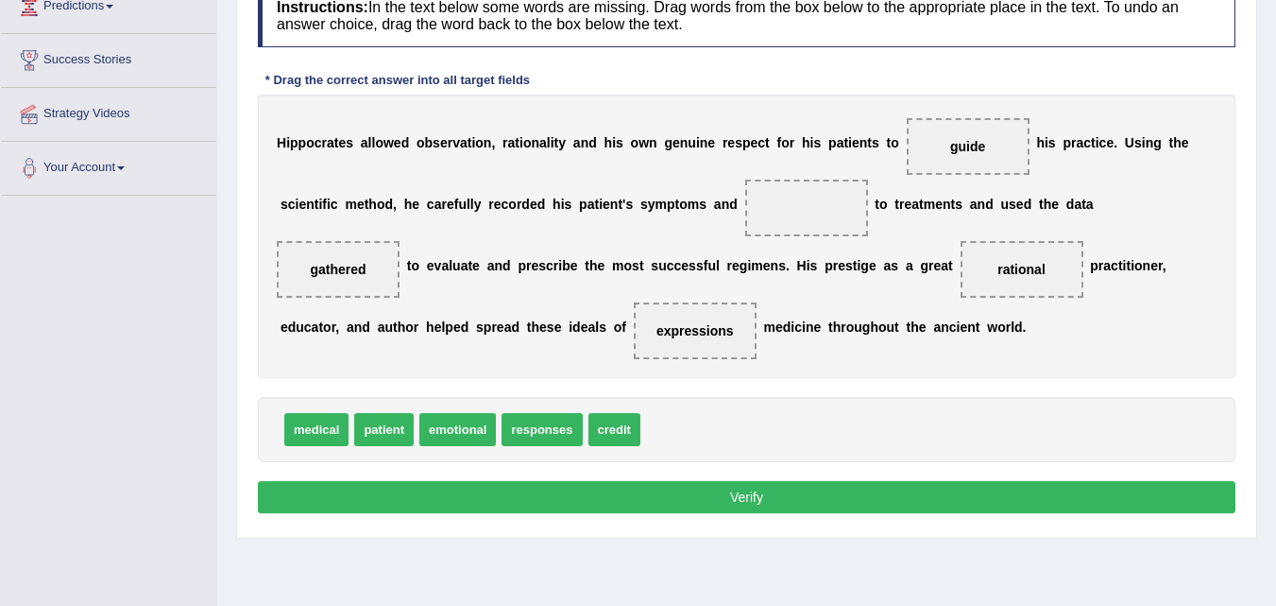
scroll to position [279, 0]
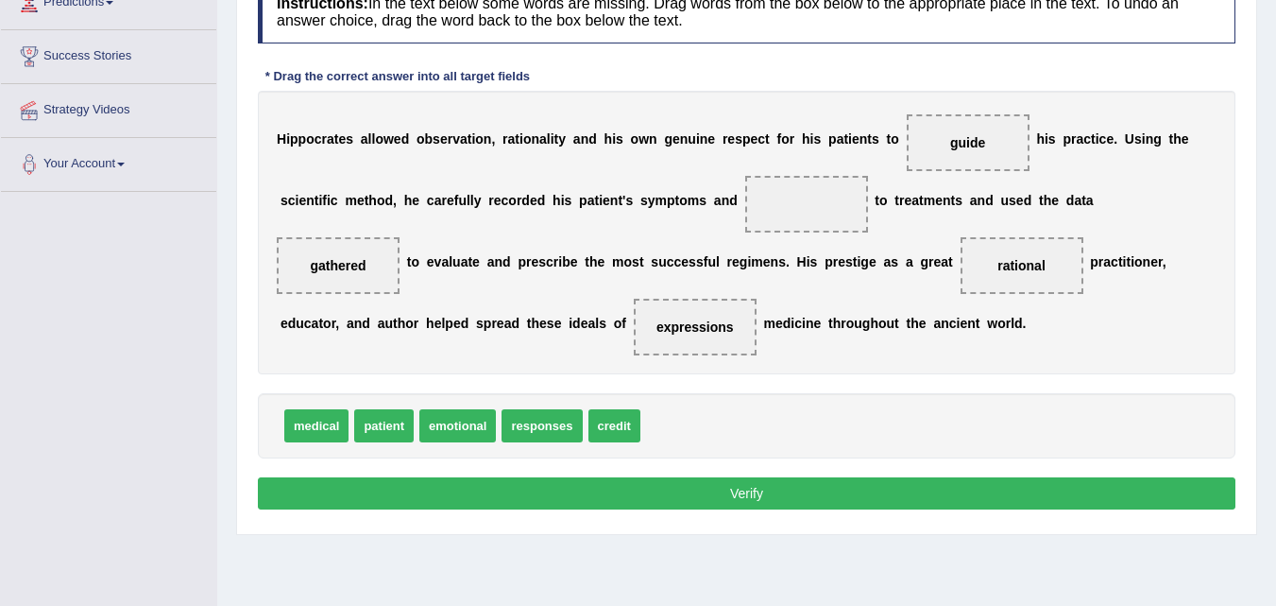
click at [750, 495] on button "Verify" at bounding box center [747, 493] width 978 height 32
drag, startPoint x: 545, startPoint y: 428, endPoint x: 795, endPoint y: 214, distance: 329.0
click at [699, 490] on button "Verify" at bounding box center [747, 493] width 978 height 32
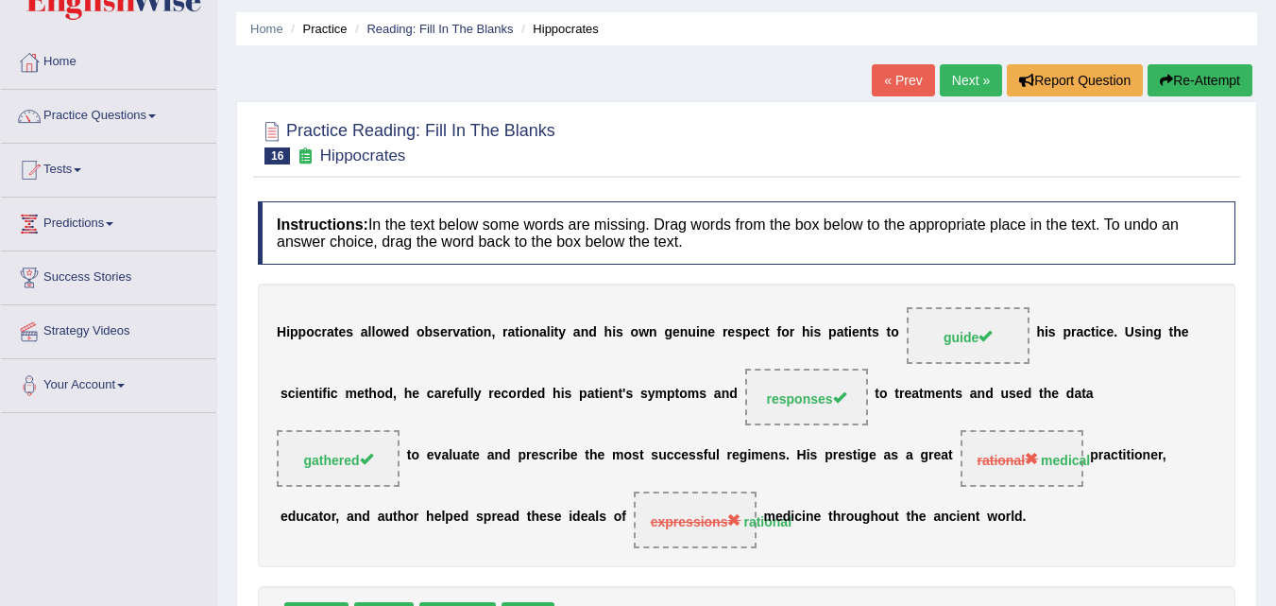
scroll to position [52, 0]
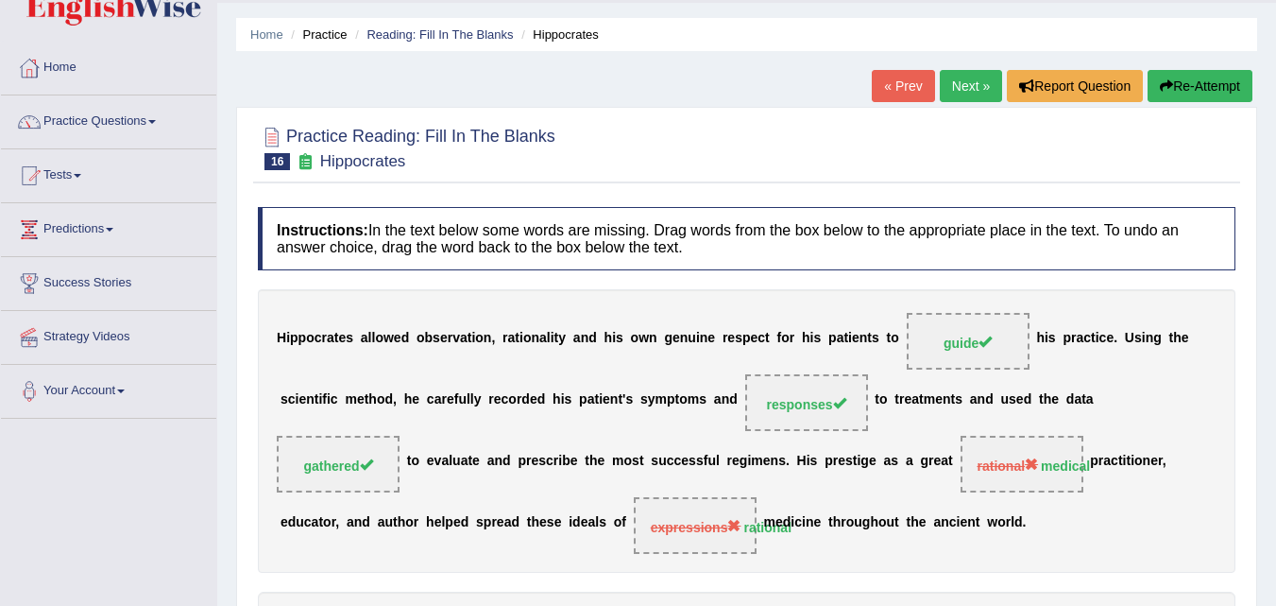
click at [961, 86] on link "Next »" at bounding box center [971, 86] width 62 height 32
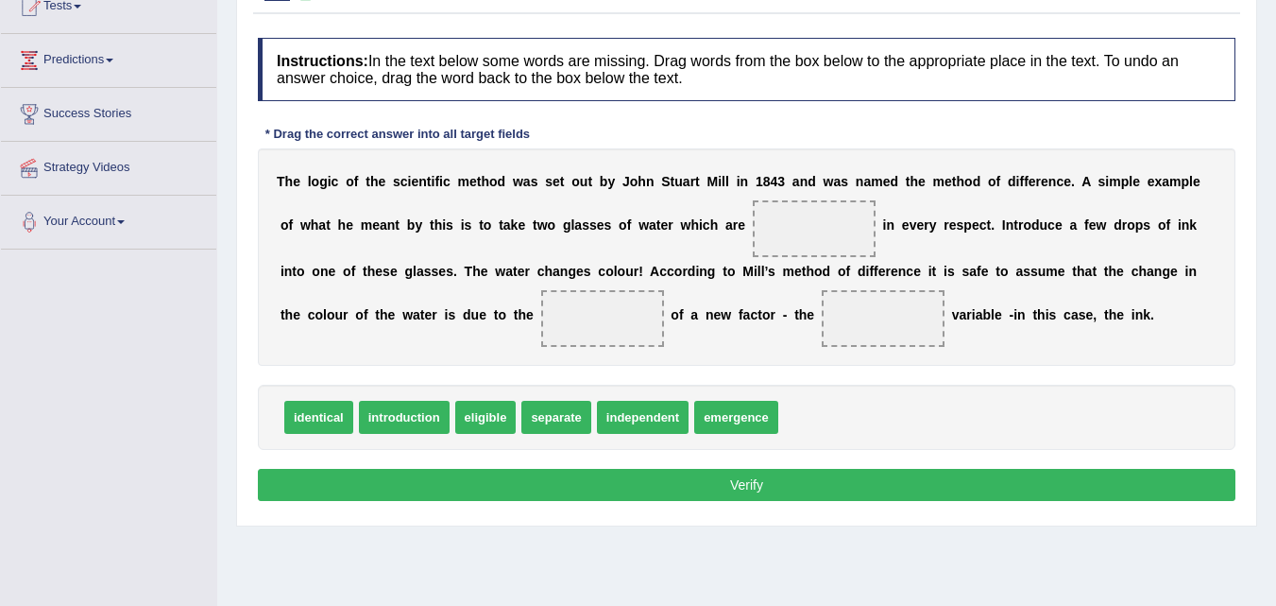
scroll to position [221, 0]
drag, startPoint x: 554, startPoint y: 423, endPoint x: 770, endPoint y: 242, distance: 282.3
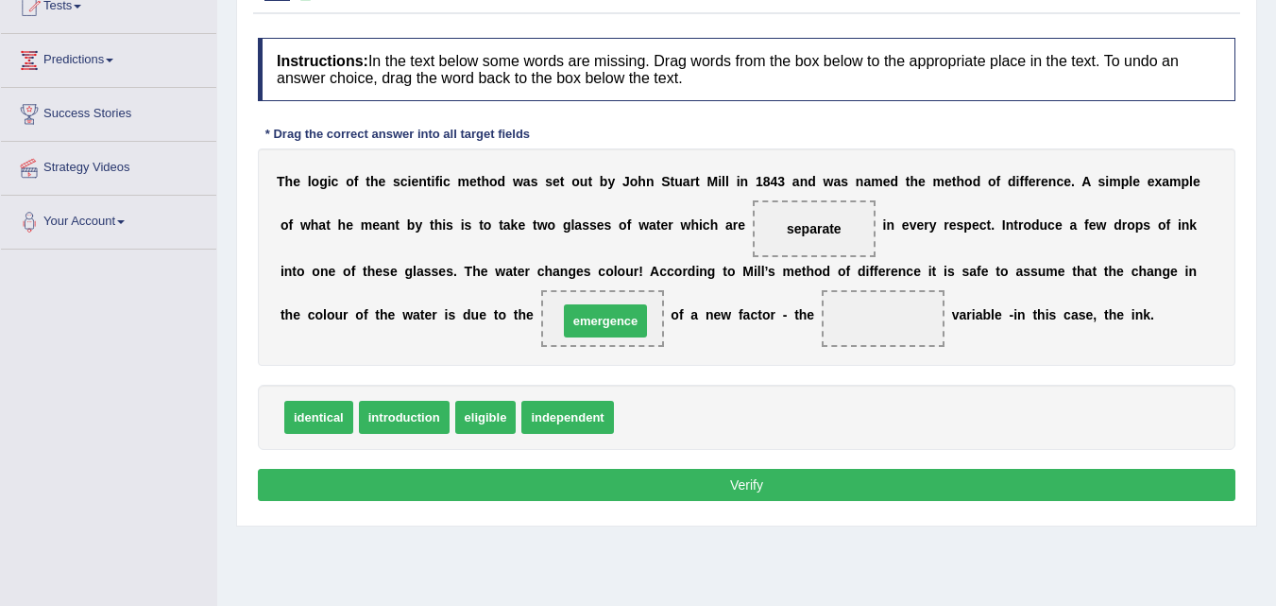
drag, startPoint x: 642, startPoint y: 421, endPoint x: 586, endPoint y: 321, distance: 114.6
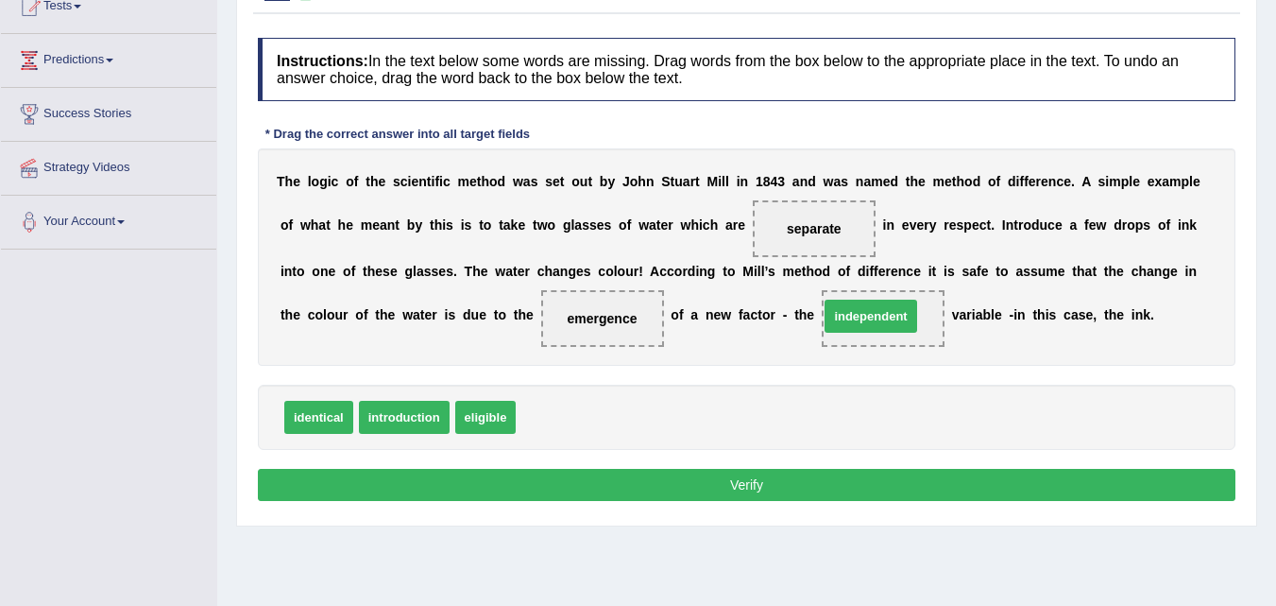
drag, startPoint x: 552, startPoint y: 419, endPoint x: 856, endPoint y: 318, distance: 320.3
click at [746, 487] on button "Verify" at bounding box center [747, 485] width 978 height 32
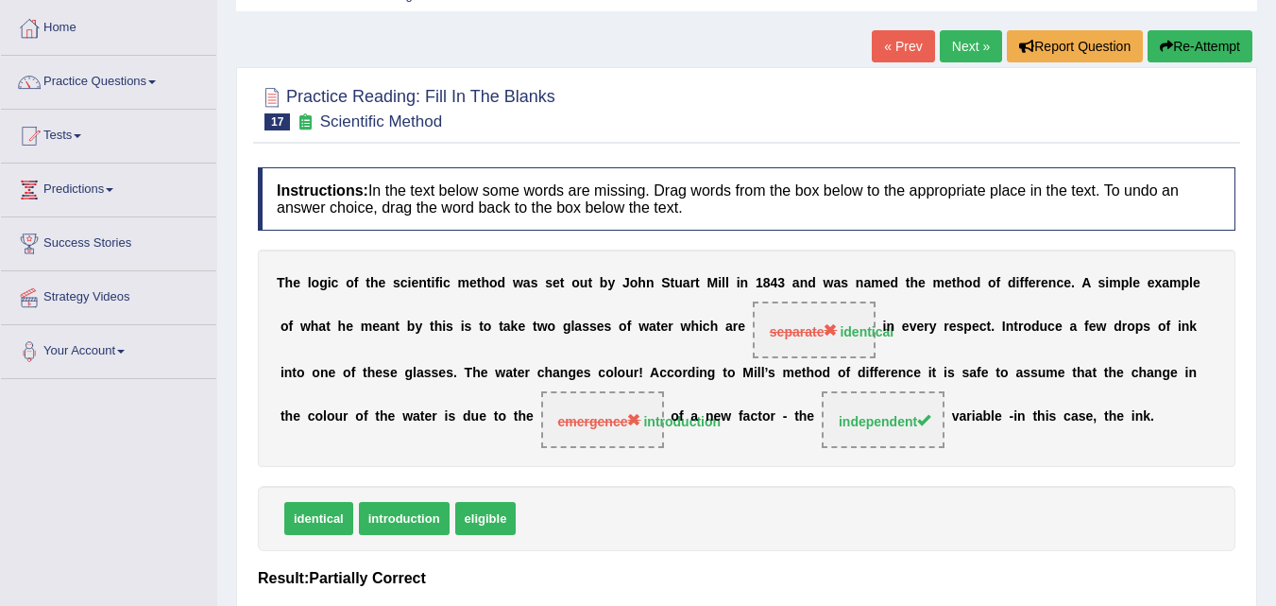
scroll to position [90, 0]
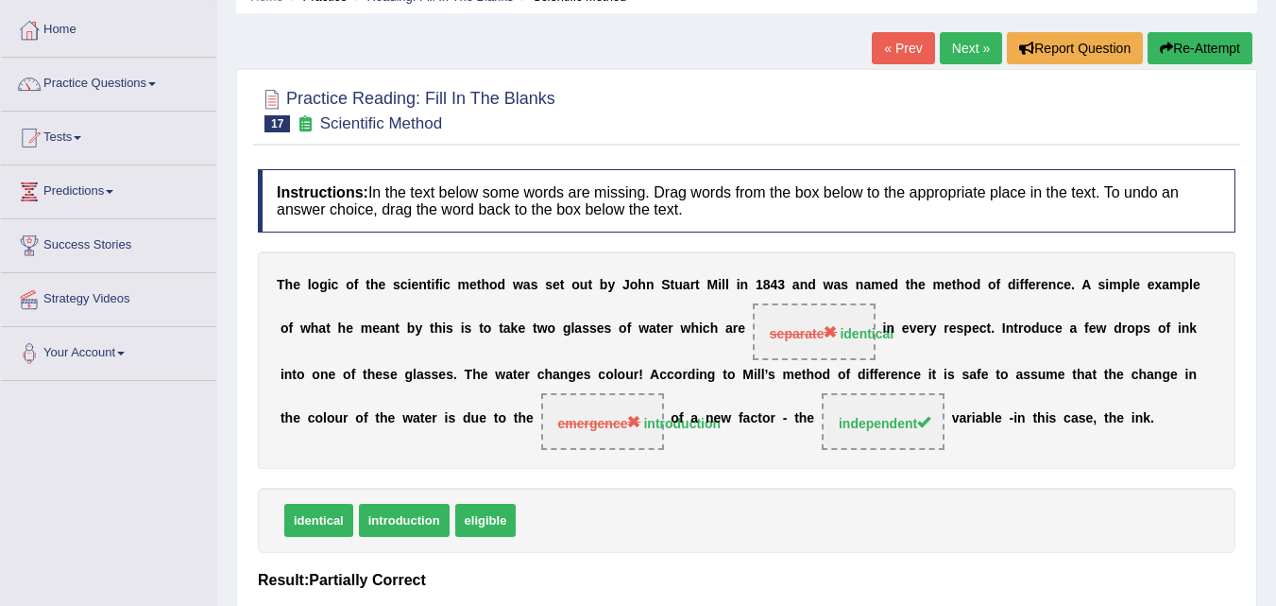
click at [962, 49] on link "Next »" at bounding box center [971, 48] width 62 height 32
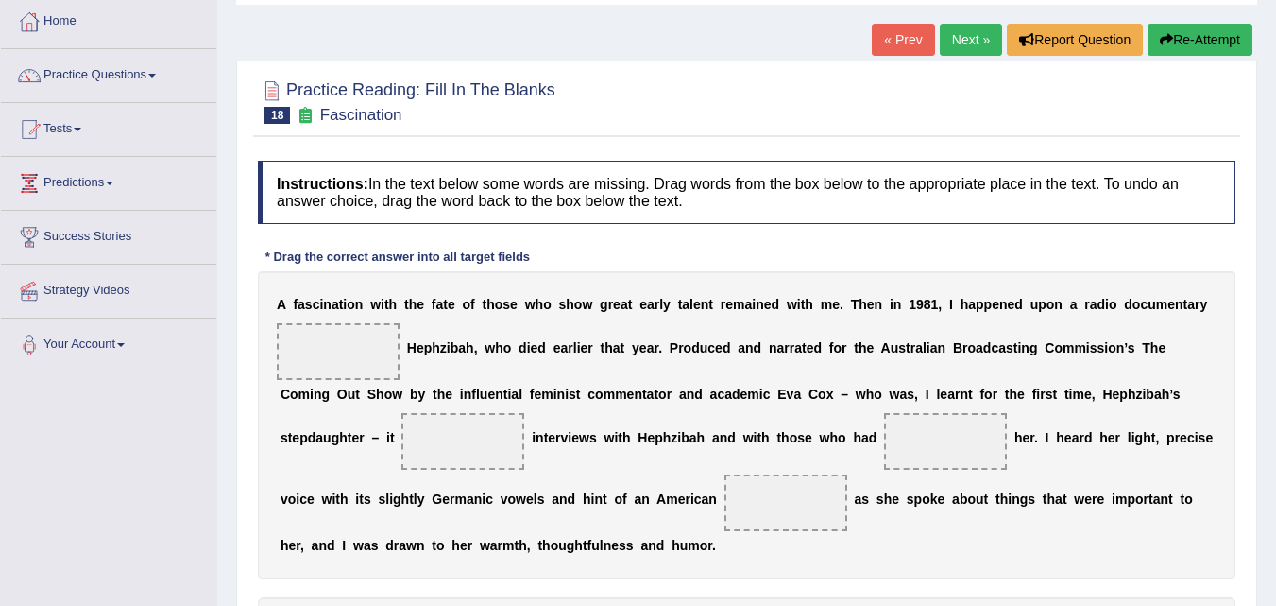
click at [1276, 283] on html "Toggle navigation Home Practice Questions Speaking Practice Read Aloud Repeat S…" at bounding box center [638, 205] width 1276 height 606
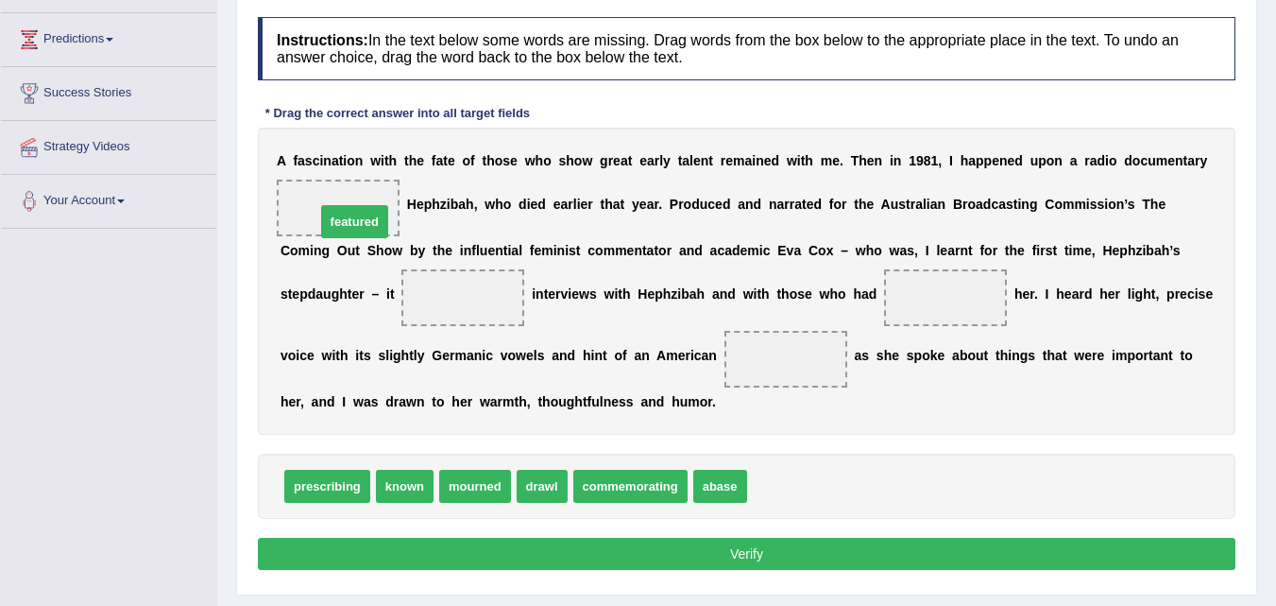
drag, startPoint x: 773, startPoint y: 485, endPoint x: 338, endPoint y: 219, distance: 509.3
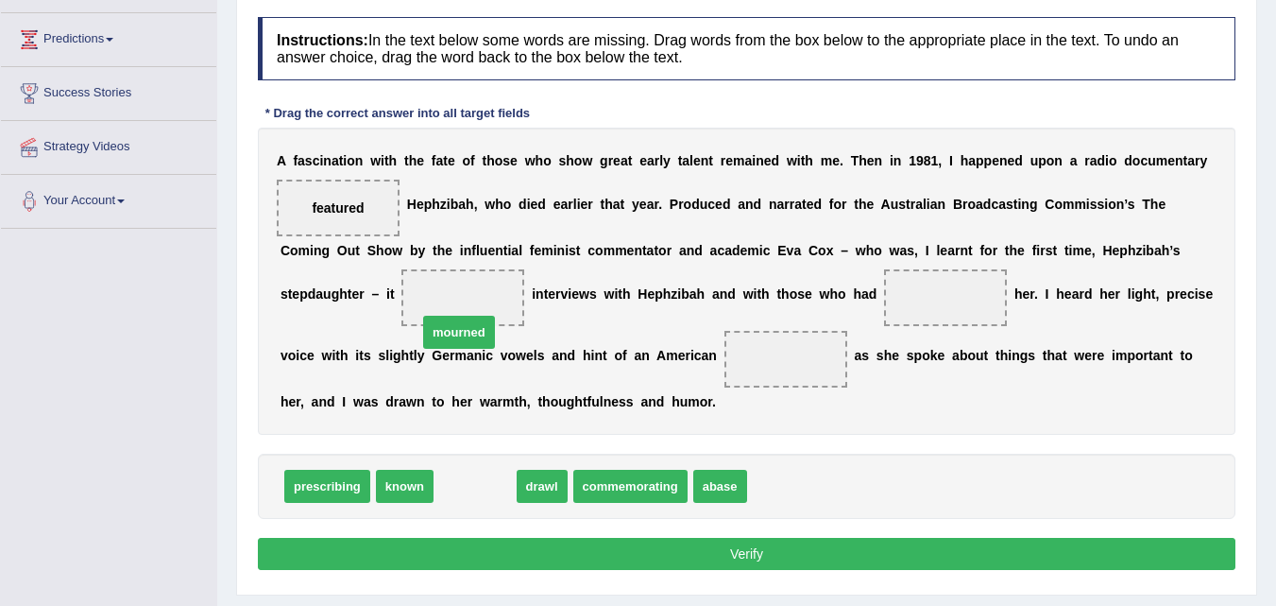
drag, startPoint x: 460, startPoint y: 491, endPoint x: 447, endPoint y: 334, distance: 157.4
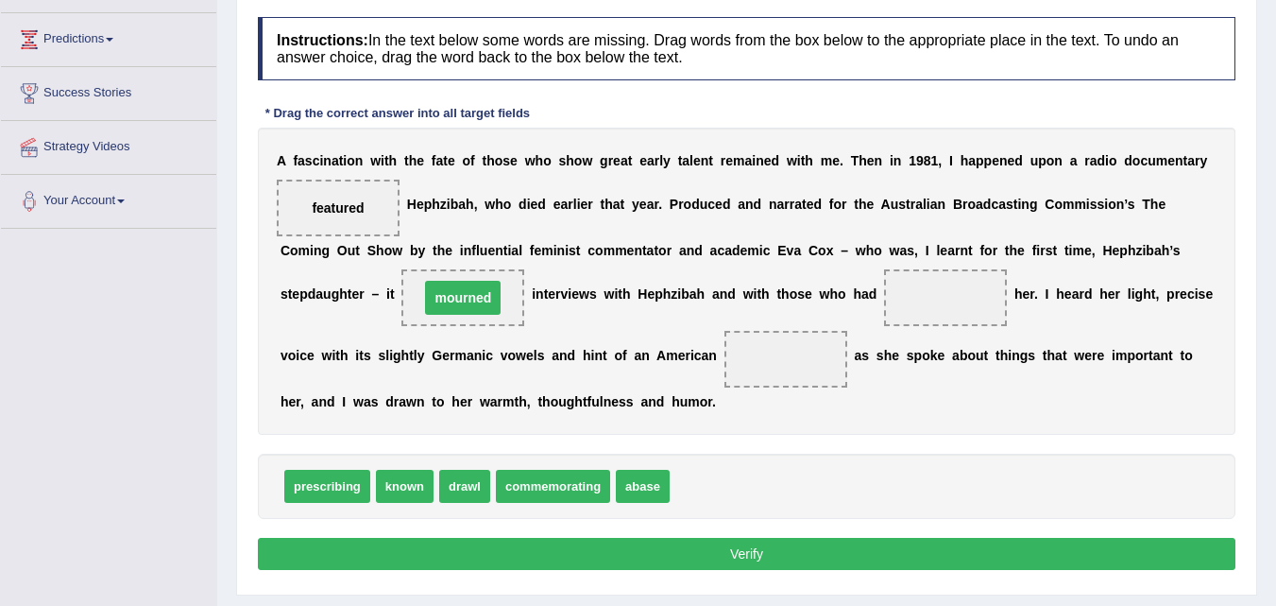
click at [447, 334] on div "A f a s c i n a t i o n w i t h t h e f a t e o f t h o s e w h o s h o w g r e…" at bounding box center [747, 281] width 978 height 307
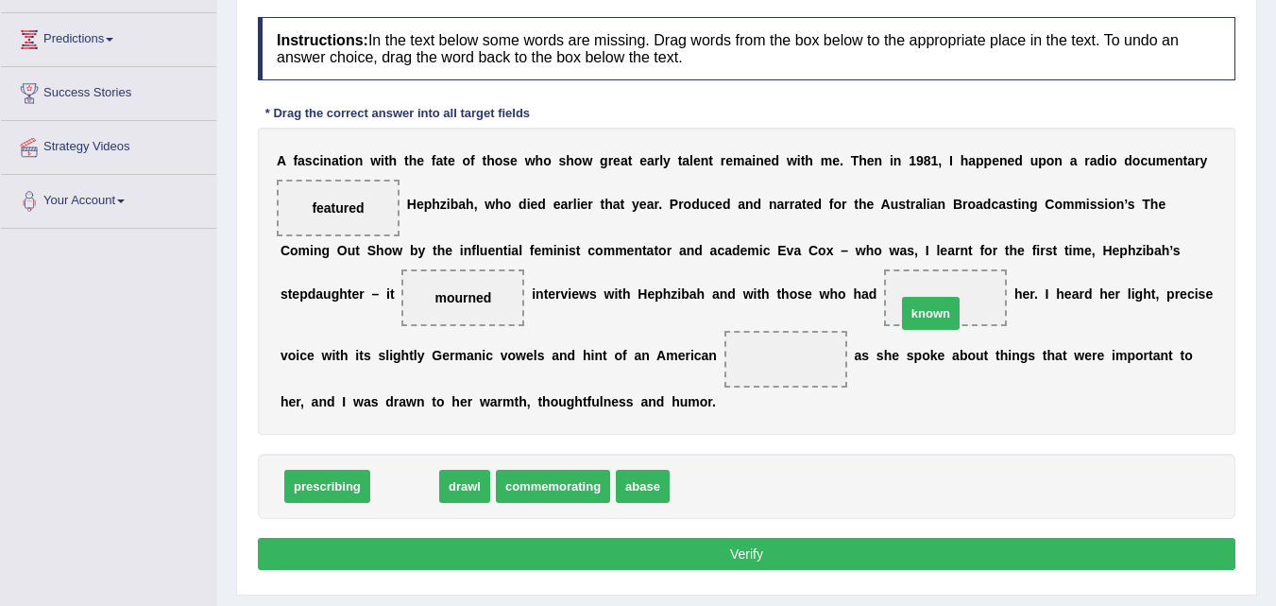
drag, startPoint x: 405, startPoint y: 486, endPoint x: 937, endPoint y: 307, distance: 561.1
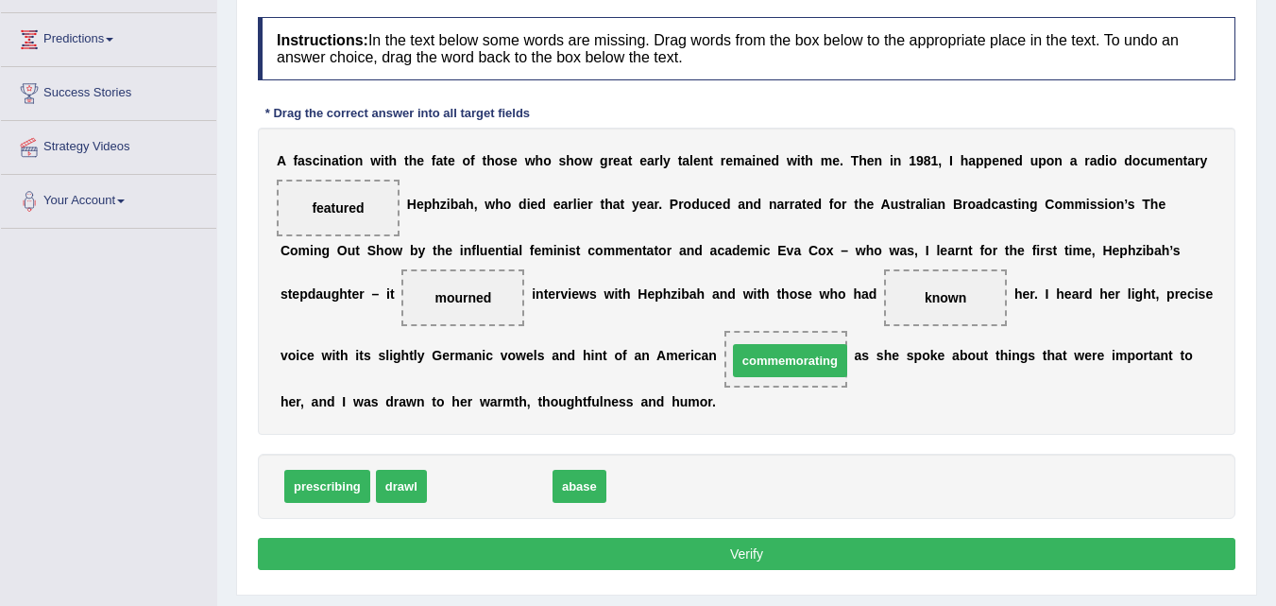
drag, startPoint x: 509, startPoint y: 489, endPoint x: 810, endPoint y: 364, distance: 325.7
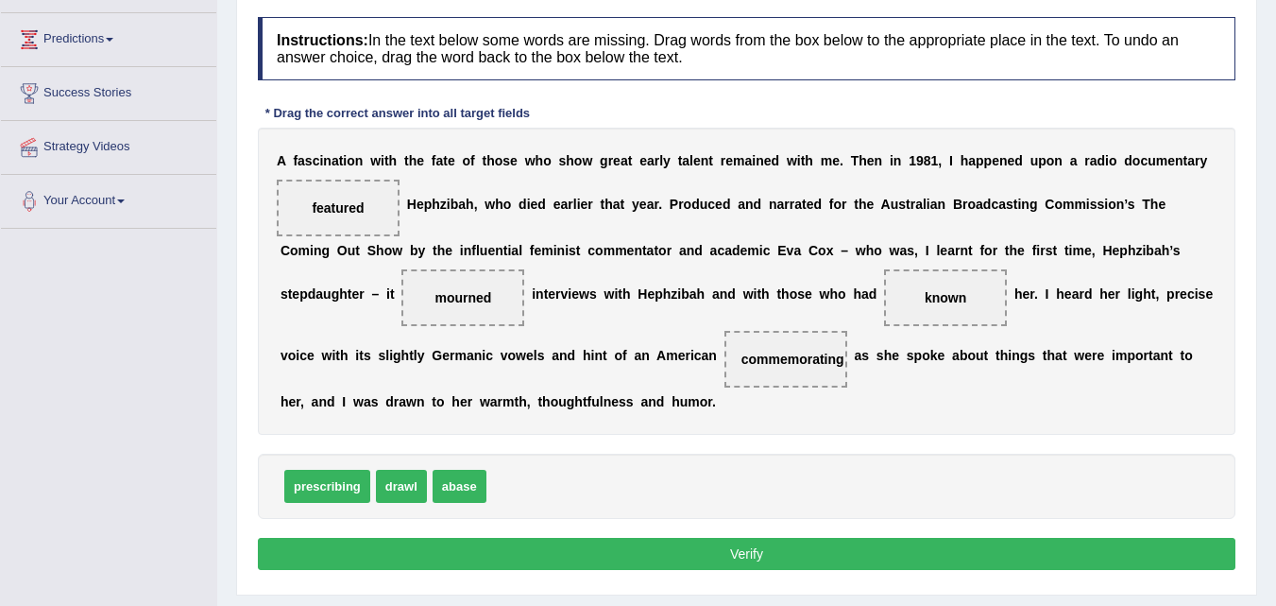
click at [741, 553] on button "Verify" at bounding box center [747, 554] width 978 height 32
